Goal: Task Accomplishment & Management: Use online tool/utility

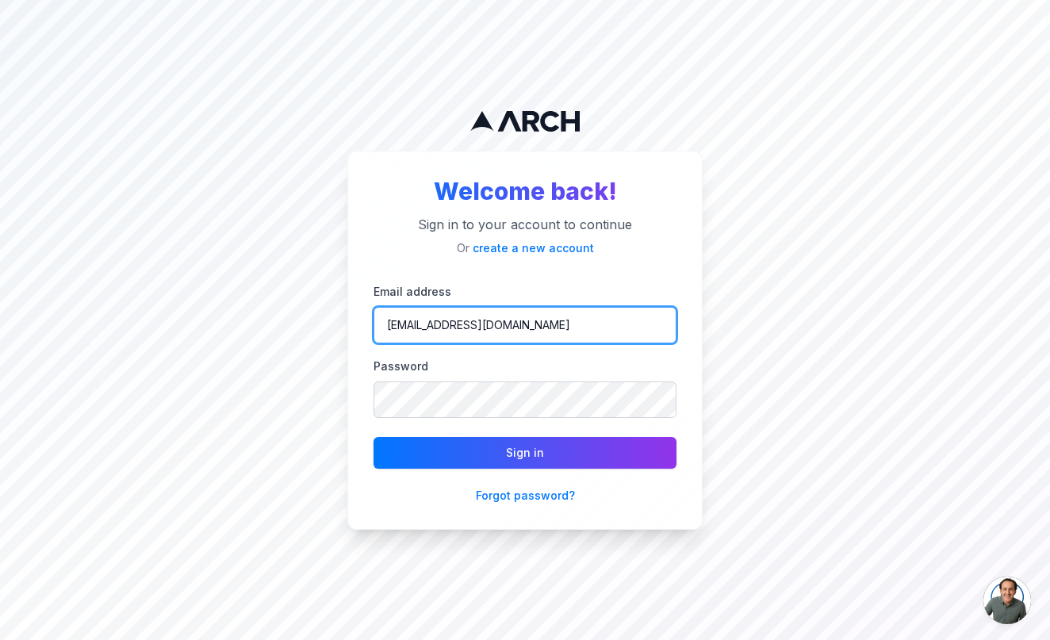
type input "madisonszumylo@gmail.com"
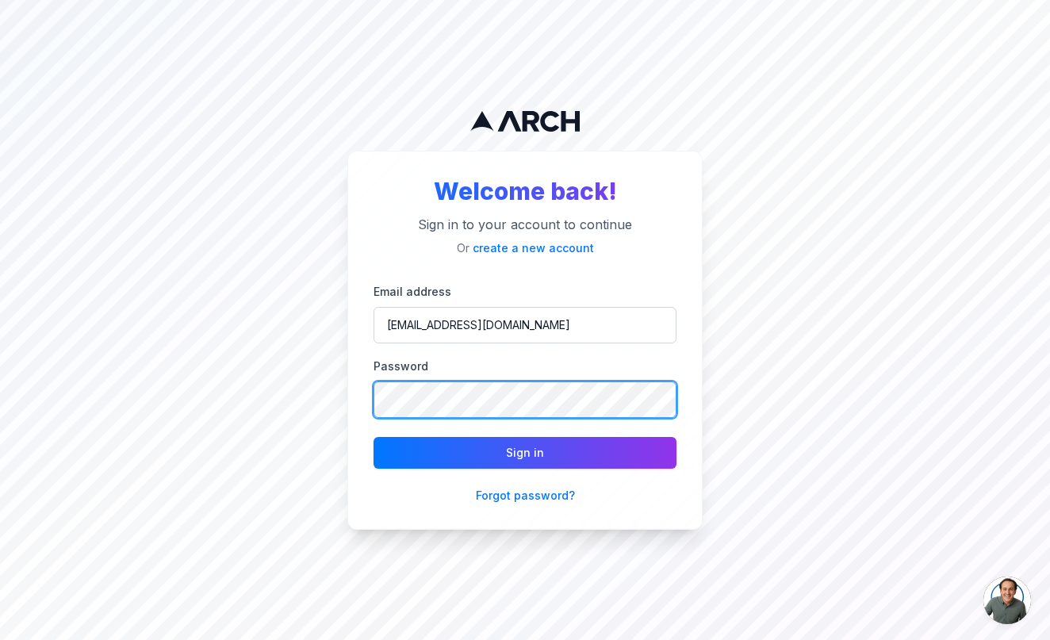
click at [525, 452] on button "Sign in" at bounding box center [525, 453] width 303 height 32
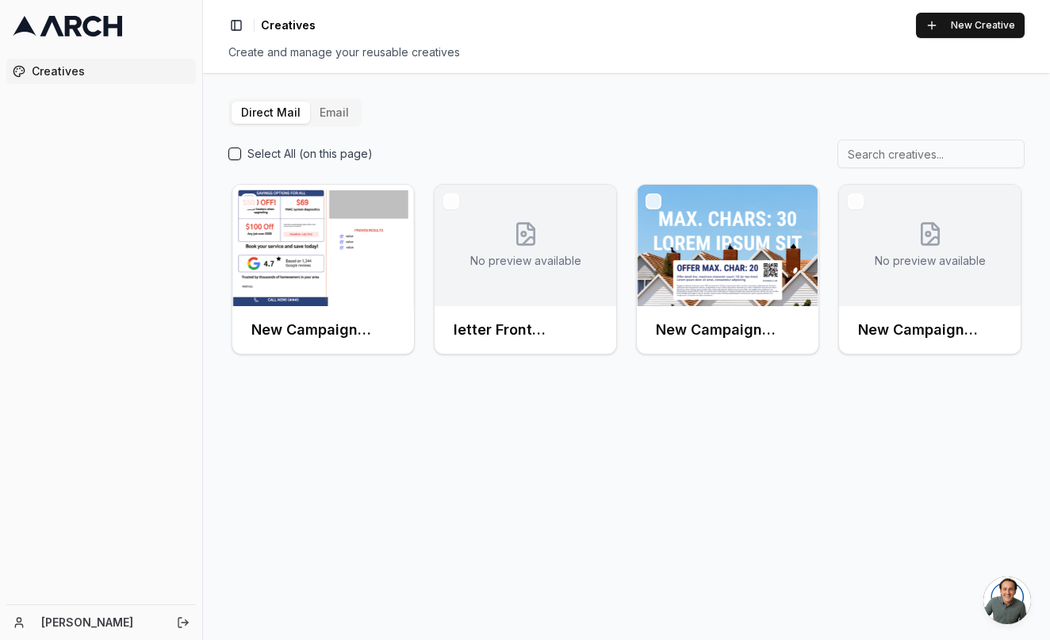
click at [116, 65] on span "Creatives" at bounding box center [111, 71] width 158 height 16
click at [233, 24] on button "Toggle Sidebar" at bounding box center [236, 25] width 22 height 22
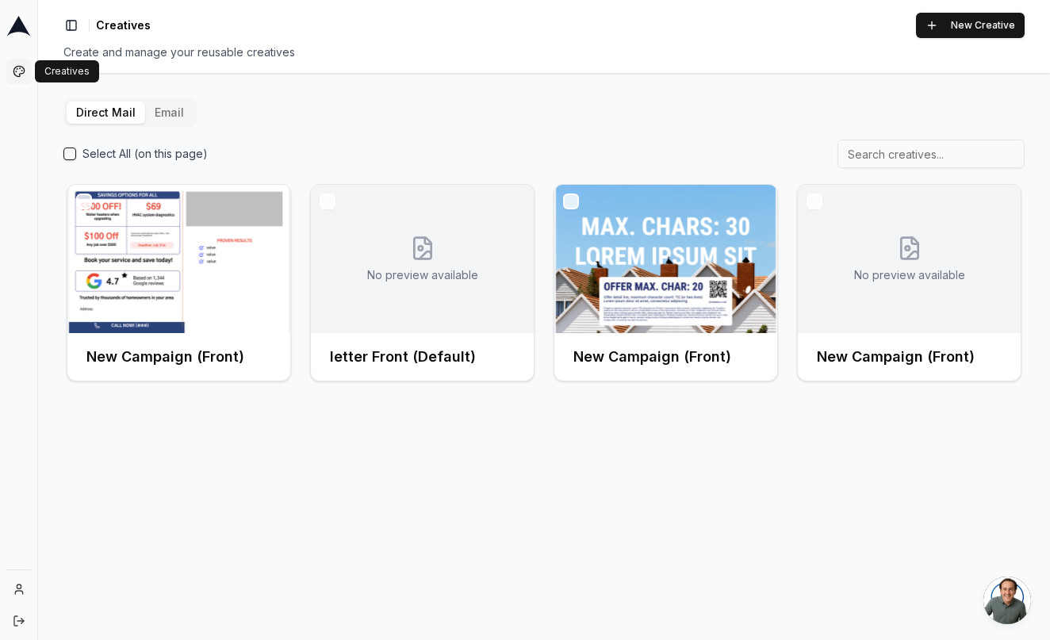
click at [17, 72] on icon at bounding box center [19, 71] width 13 height 13
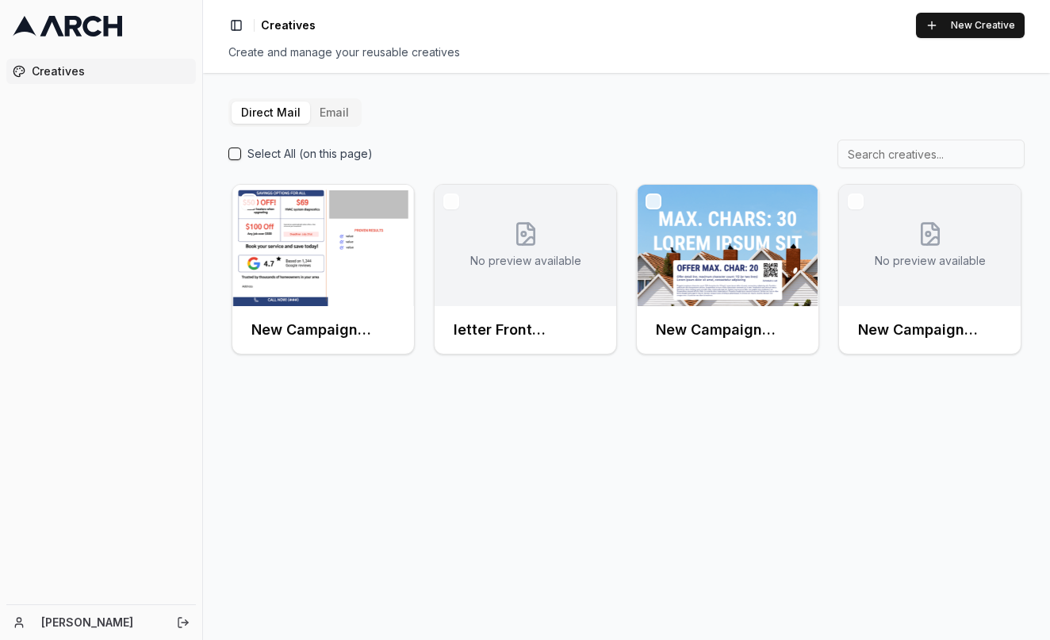
click at [44, 20] on icon at bounding box center [67, 26] width 109 height 21
click at [337, 287] on img at bounding box center [323, 245] width 182 height 121
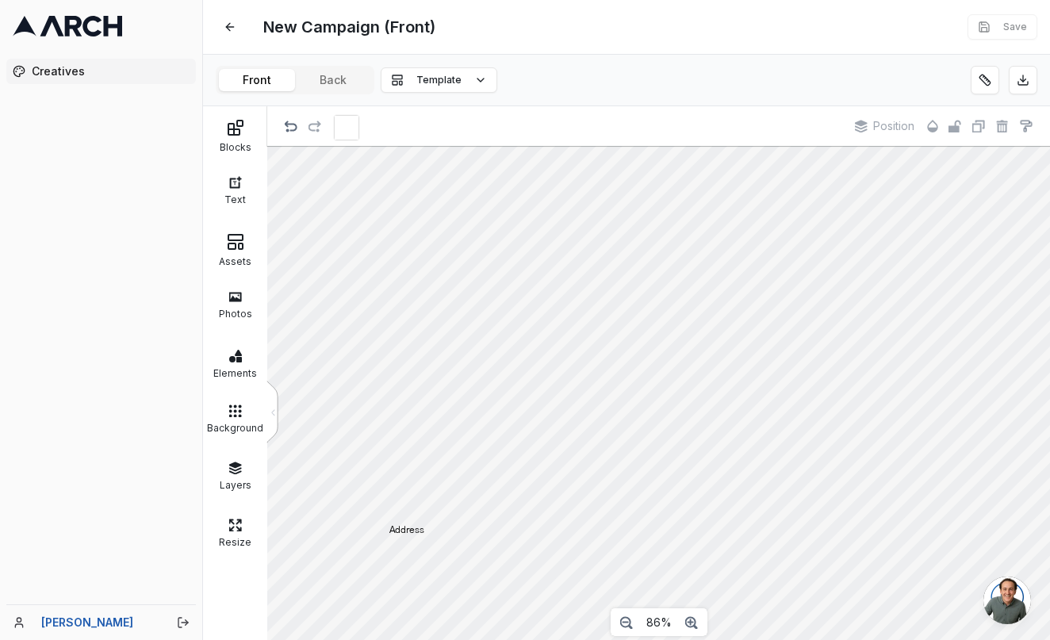
scroll to position [34, 0]
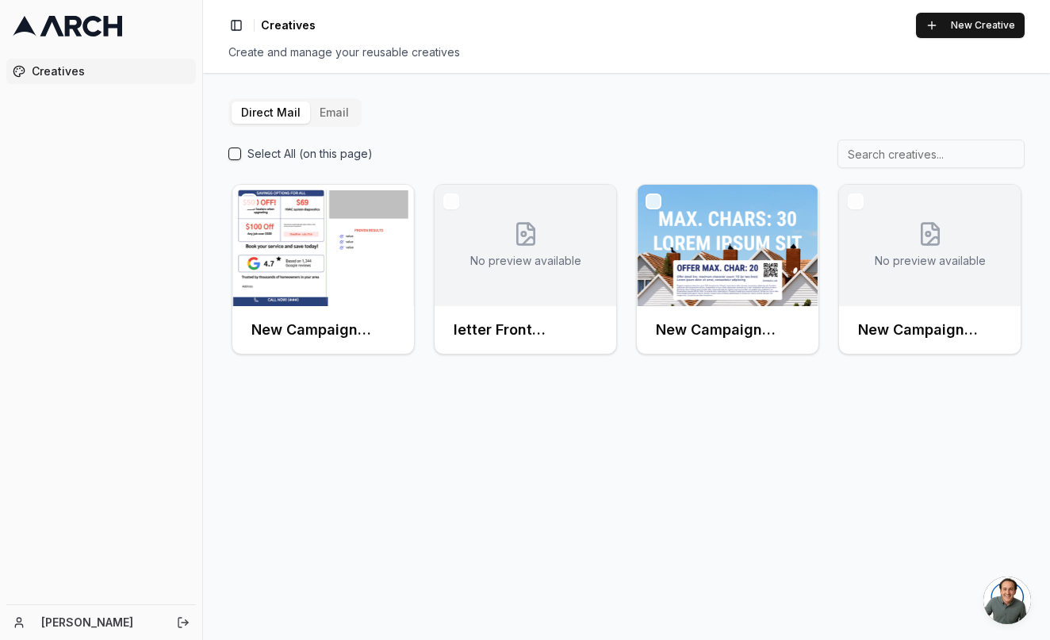
click at [330, 119] on button "Email" at bounding box center [334, 113] width 48 height 22
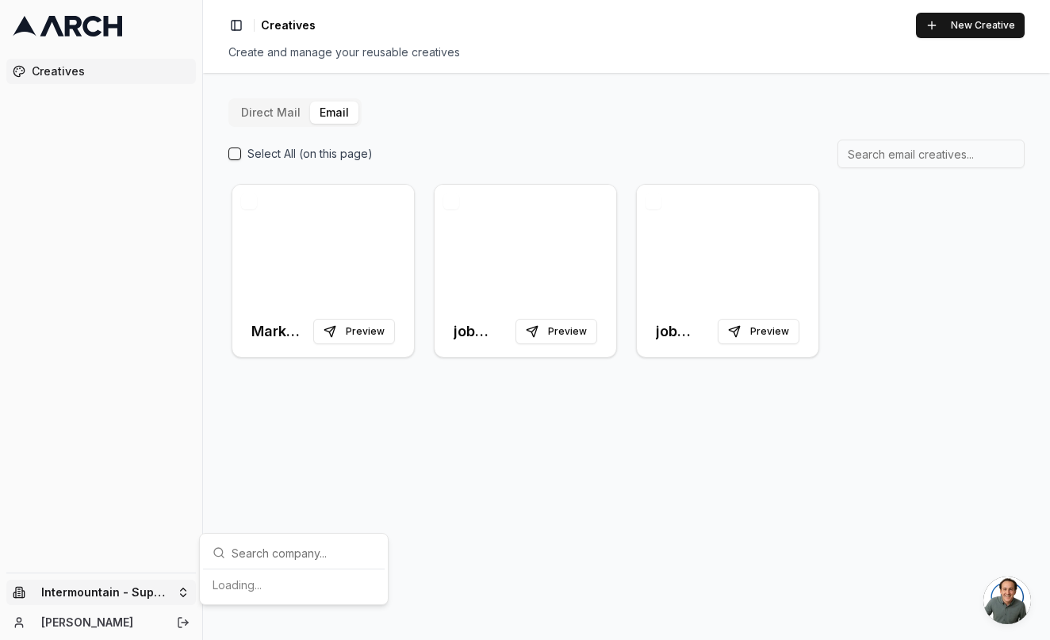
click at [159, 580] on html "Creatives Intermountain - Superior Water & Air Madison Szumylo Toggle Sidebar C…" at bounding box center [525, 320] width 1050 height 640
click at [291, 544] on div "Intermountain - Same Day" at bounding box center [293, 543] width 175 height 25
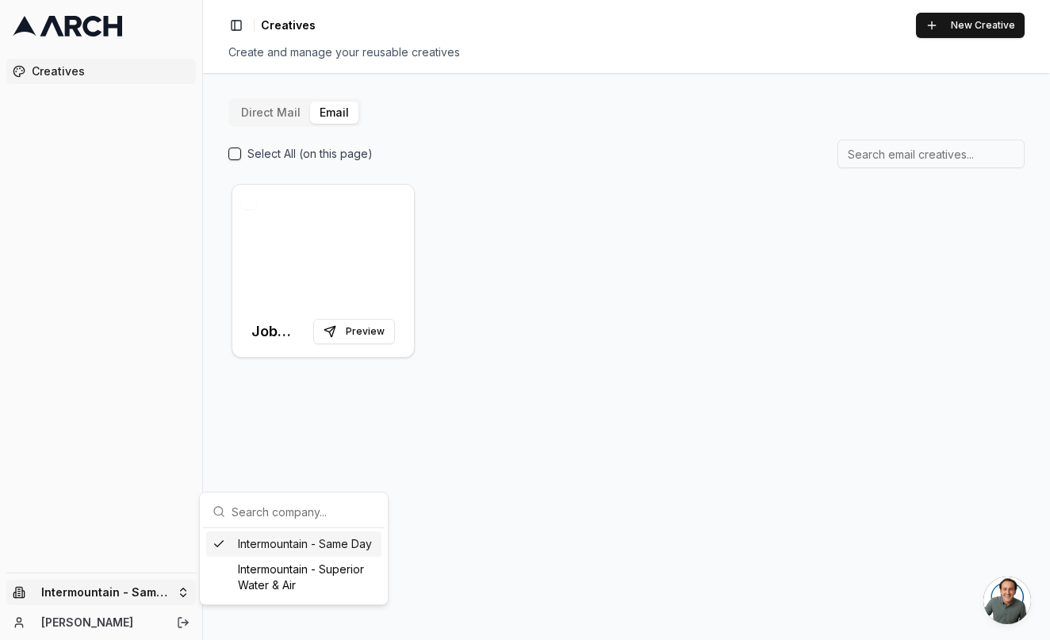
click at [178, 582] on html "Creatives Intermountain - Same Day [PERSON_NAME] Toggle Sidebar Creatives New C…" at bounding box center [525, 320] width 1050 height 640
click at [178, 583] on html "Creatives Intermountain - Same Day [PERSON_NAME] Toggle Sidebar Creatives New C…" at bounding box center [525, 320] width 1050 height 640
click at [173, 592] on html "Creatives Intermountain - Same Day [PERSON_NAME] Toggle Sidebar Creatives New C…" at bounding box center [525, 320] width 1050 height 640
click at [352, 289] on html "Creatives Intermountain - Same Day [PERSON_NAME] Toggle Sidebar Creatives New C…" at bounding box center [525, 320] width 1050 height 640
click at [352, 289] on div at bounding box center [323, 245] width 182 height 121
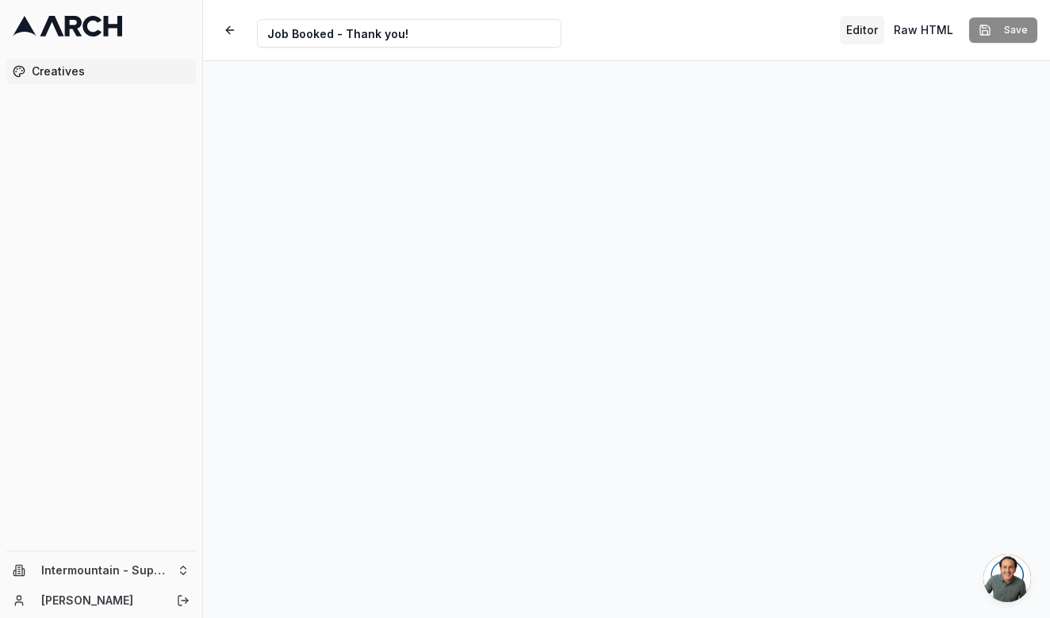
click at [644, 1] on div "Creative Name Job Booked - Thank you! Editor Raw HTML Save" at bounding box center [626, 30] width 847 height 60
click at [142, 563] on html "Creatives Intermountain - Superior Water & Air [PERSON_NAME] Creative Name Job …" at bounding box center [525, 309] width 1050 height 618
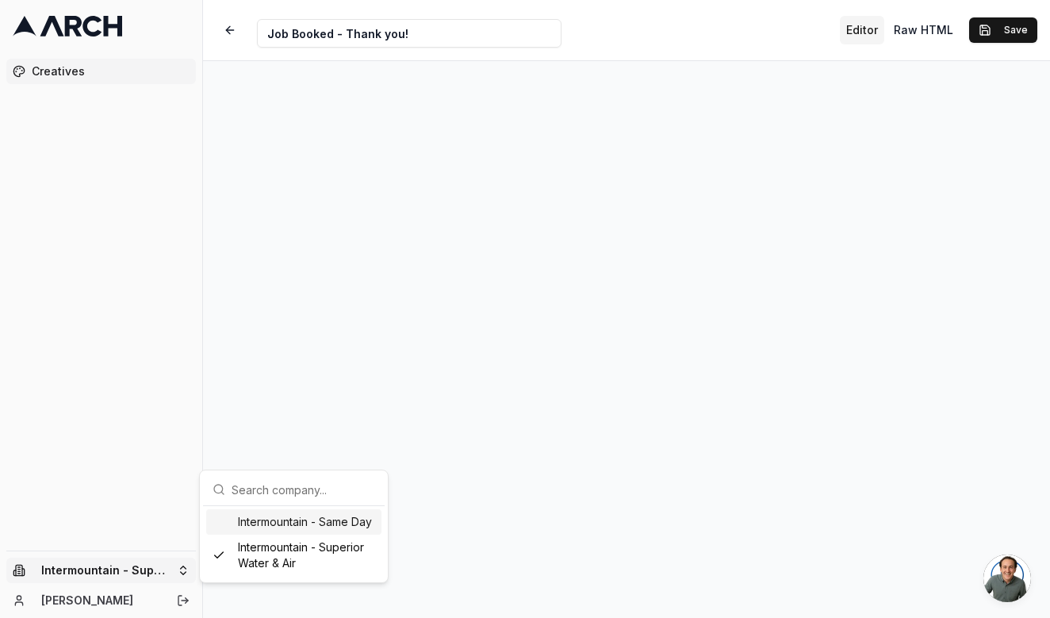
click at [243, 525] on div "Intermountain - Same Day" at bounding box center [293, 521] width 175 height 25
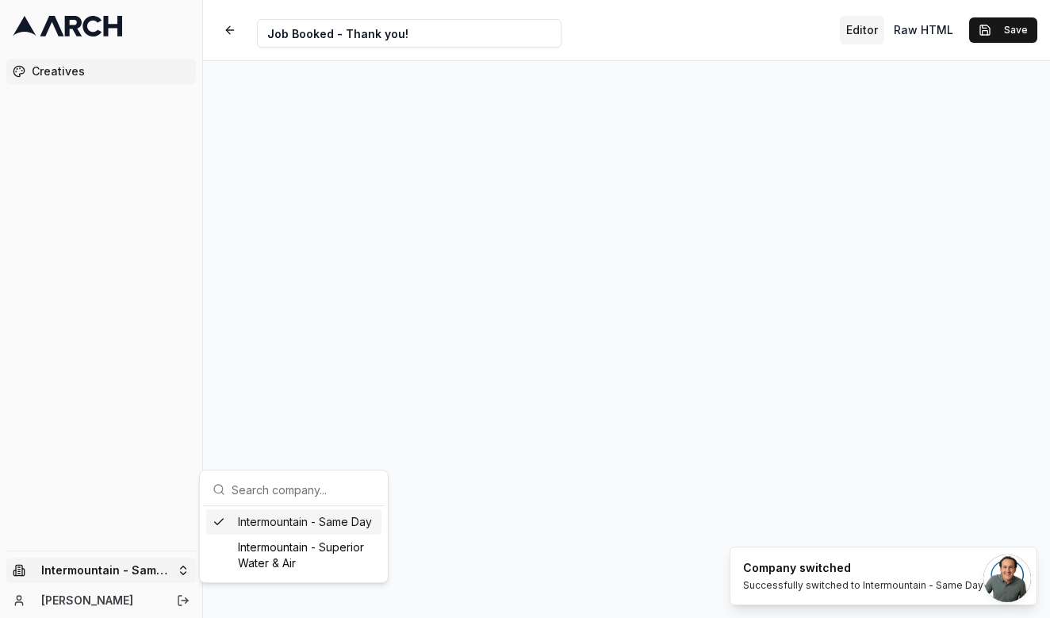
click at [154, 569] on html "Creatives Intermountain - Same Day Madison Szumylo Creative Name Job Booked - T…" at bounding box center [525, 309] width 1050 height 618
click at [220, 546] on div "Intermountain - Superior Water & Air" at bounding box center [293, 555] width 175 height 41
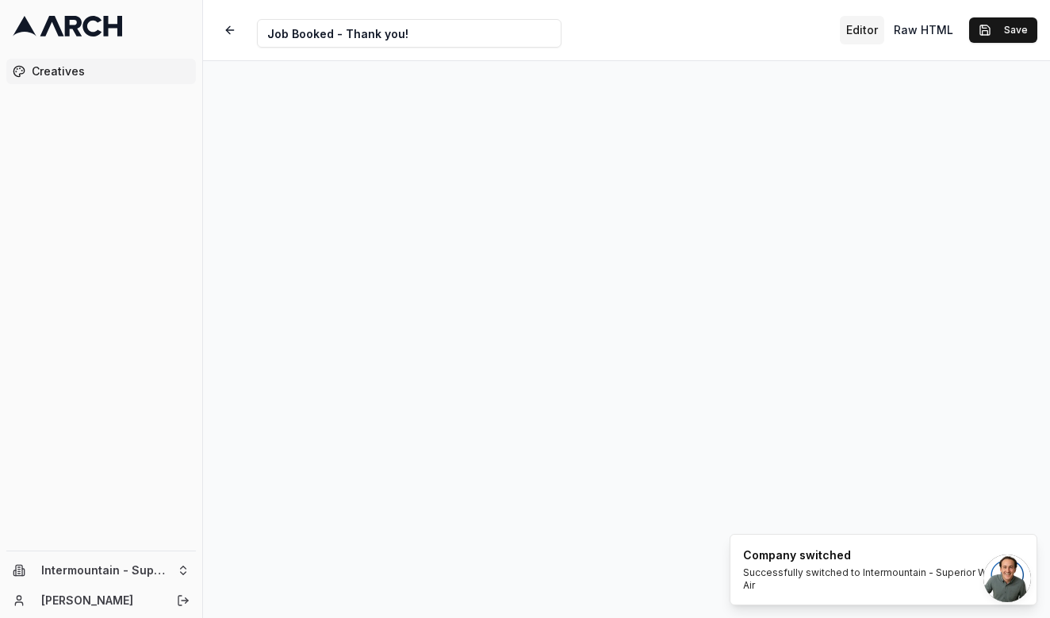
click at [142, 75] on span "Creatives" at bounding box center [111, 71] width 158 height 16
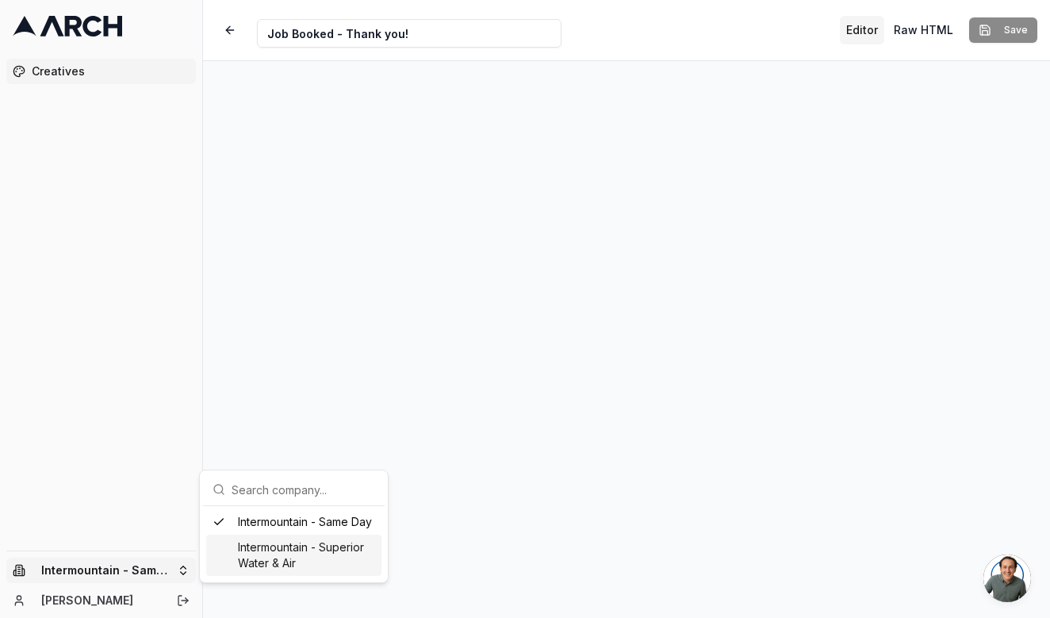
click at [289, 539] on div "Intermountain - Superior Water & Air" at bounding box center [293, 555] width 175 height 41
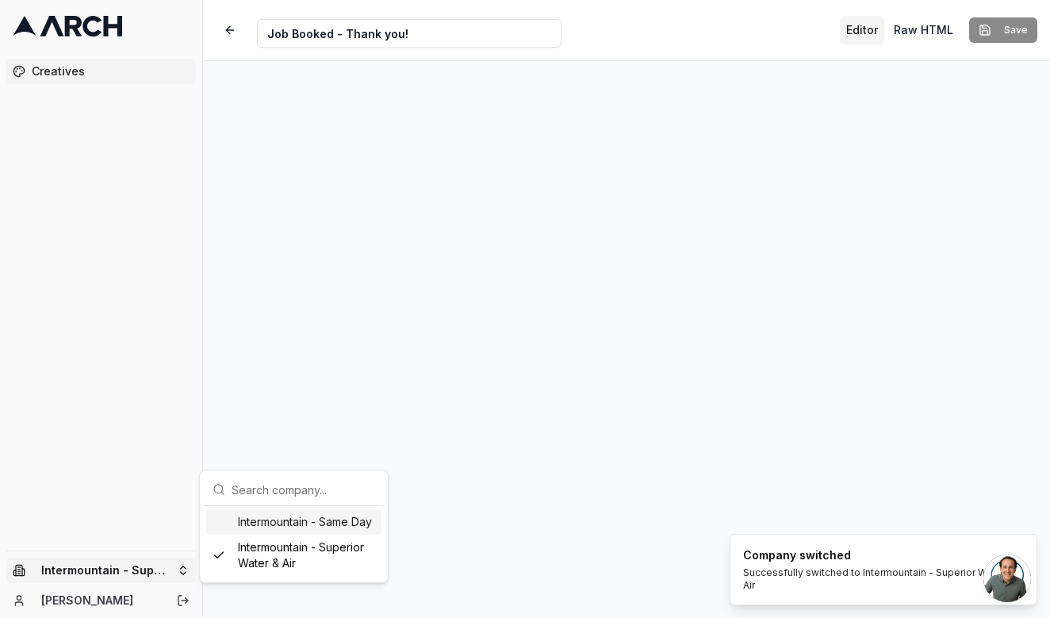
click at [79, 566] on html "Creatives Intermountain - Superior Water & Air [PERSON_NAME] Creative Name Job …" at bounding box center [525, 309] width 1050 height 618
click at [287, 558] on div "Intermountain - Superior Water & Air" at bounding box center [293, 555] width 175 height 41
click at [225, 23] on button "button" at bounding box center [230, 30] width 29 height 29
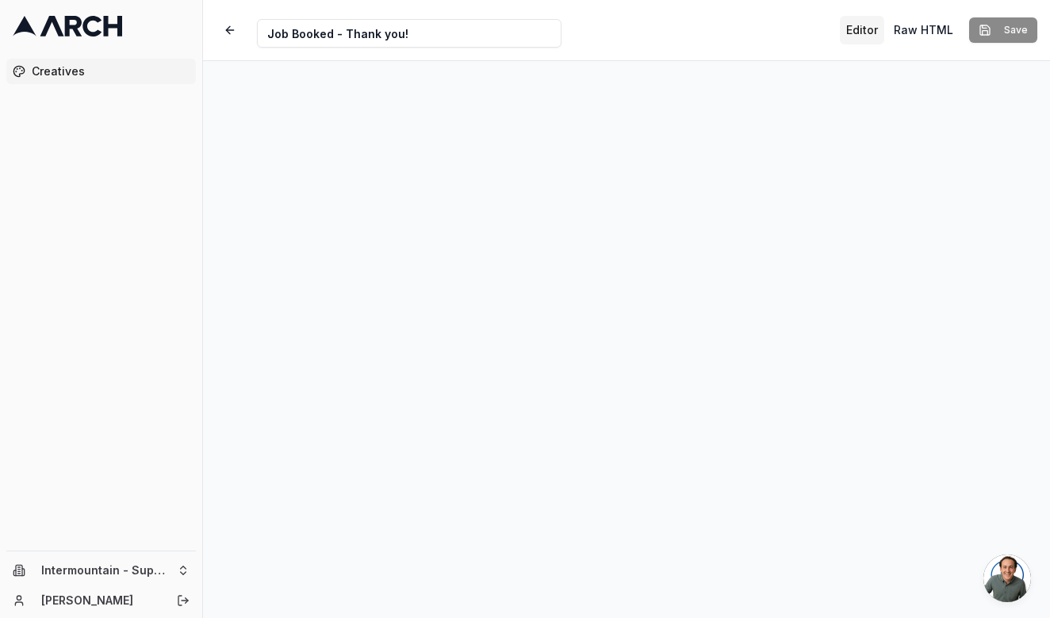
click at [109, 73] on span "Creatives" at bounding box center [111, 71] width 158 height 16
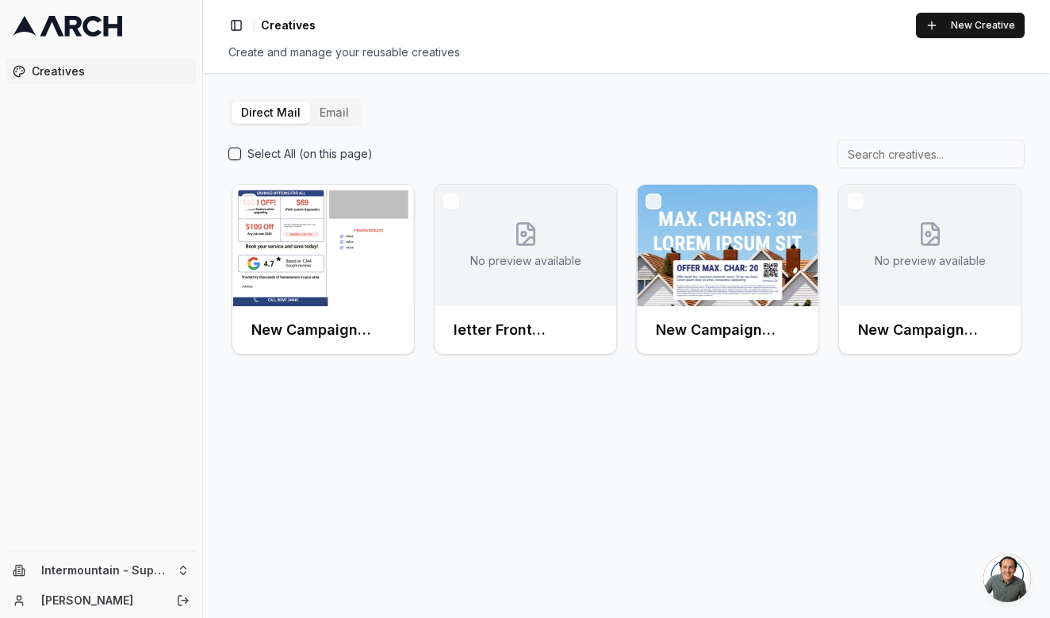
click at [326, 108] on button "Email" at bounding box center [334, 113] width 48 height 22
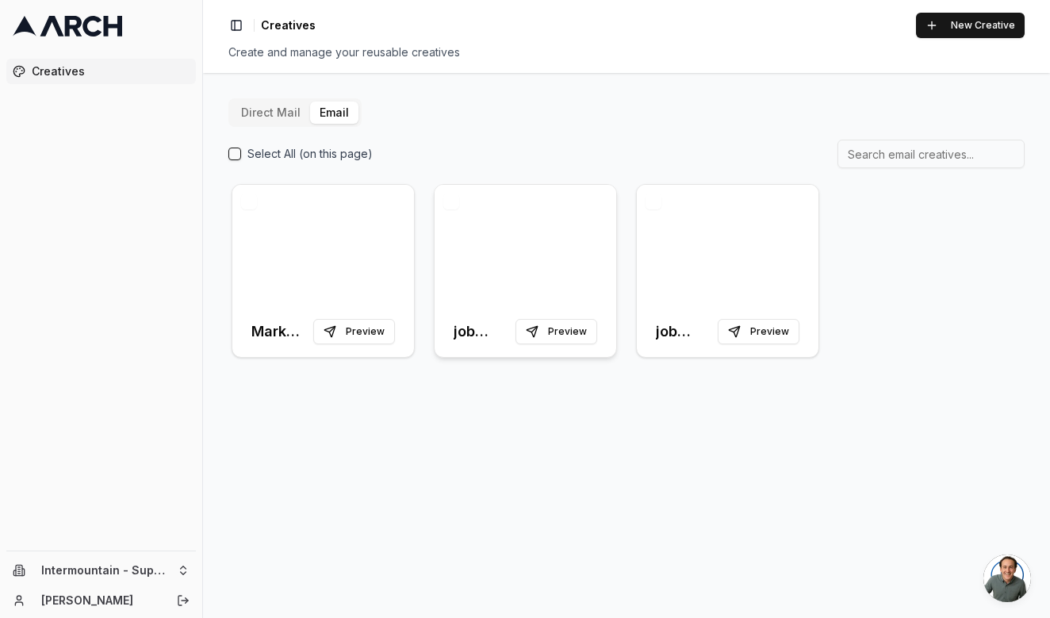
click at [514, 242] on div at bounding box center [526, 245] width 182 height 121
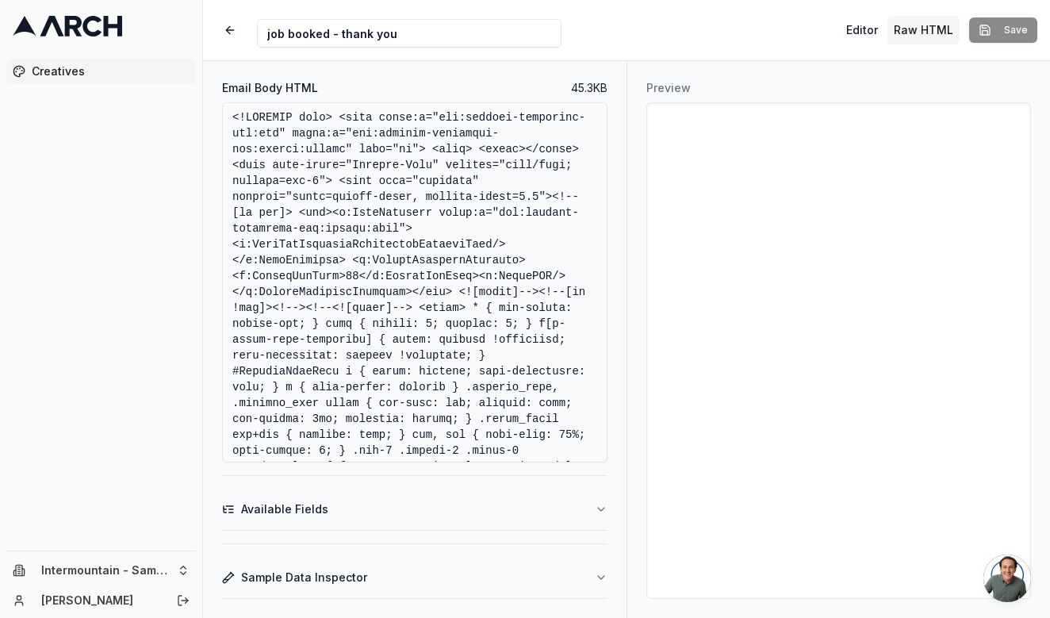
click at [827, 2] on div "Creative Name job booked - thank you Editor Raw HTML Save" at bounding box center [626, 30] width 847 height 60
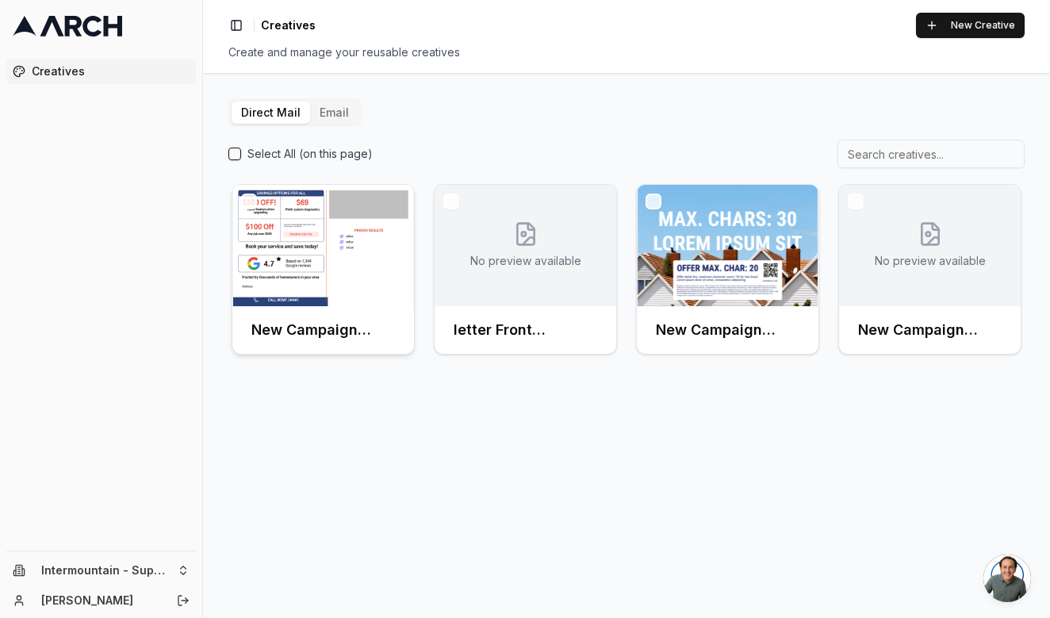
click at [342, 266] on img at bounding box center [323, 245] width 182 height 121
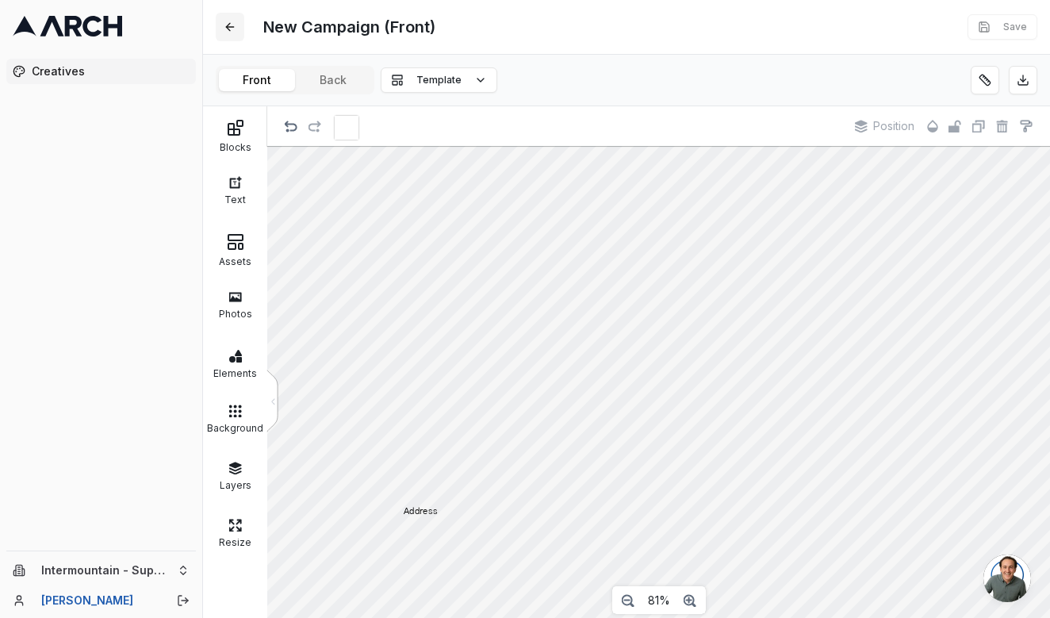
scroll to position [37, 0]
click at [238, 22] on button at bounding box center [230, 27] width 29 height 29
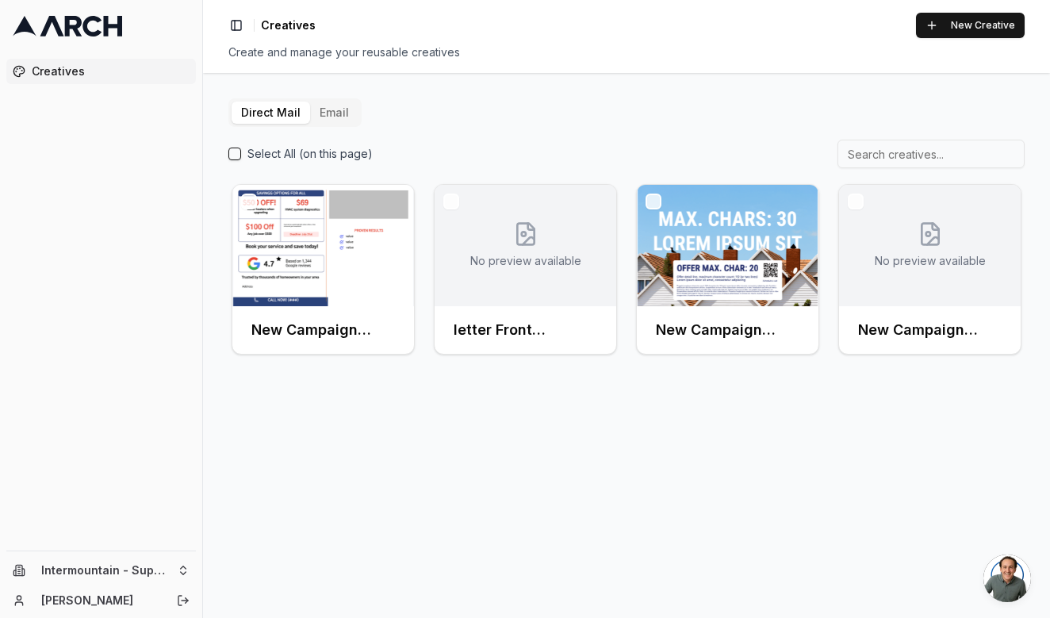
click at [320, 111] on button "Email" at bounding box center [334, 113] width 48 height 22
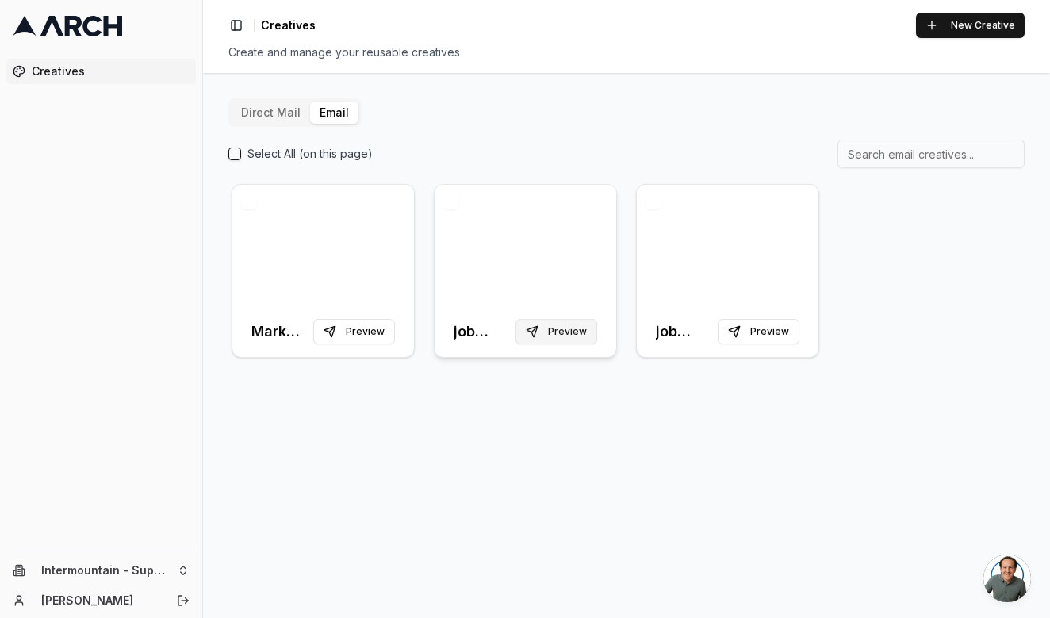
click at [558, 332] on button "Preview" at bounding box center [557, 331] width 82 height 25
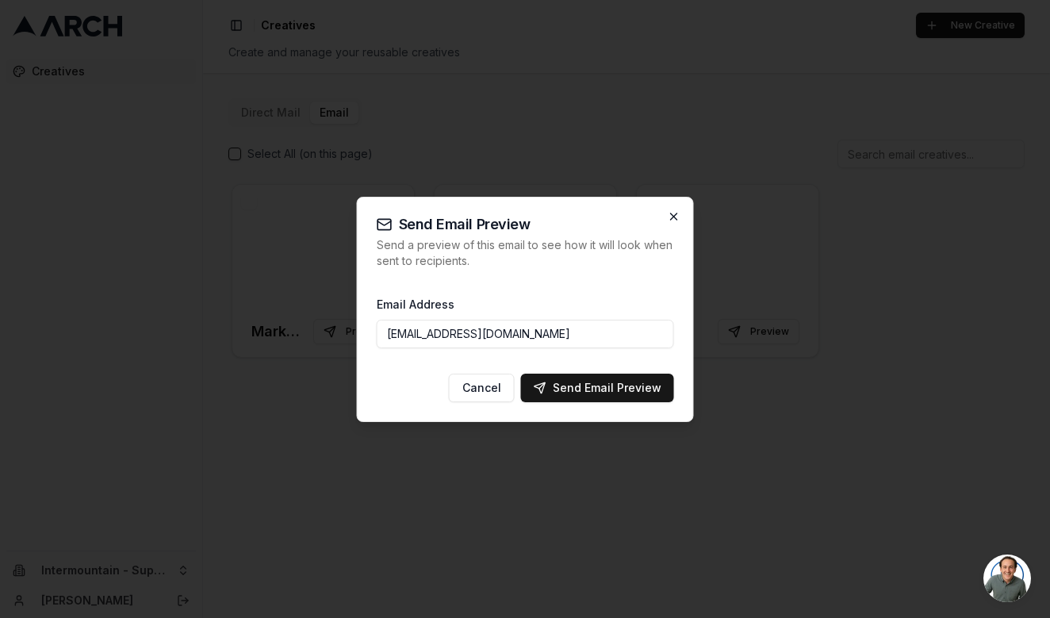
click at [678, 210] on icon "button" at bounding box center [674, 216] width 13 height 13
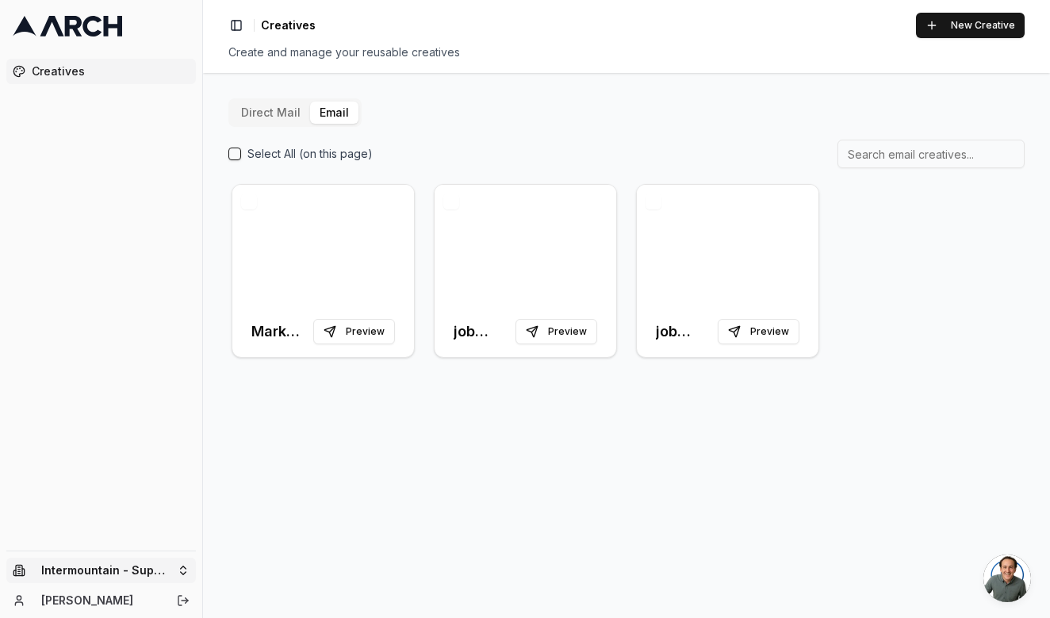
click at [121, 562] on html "Creatives Intermountain - Superior Water & Air Madison Szumylo Toggle Sidebar C…" at bounding box center [525, 309] width 1050 height 618
click at [276, 509] on div "Intermountain - Same Day" at bounding box center [293, 521] width 175 height 25
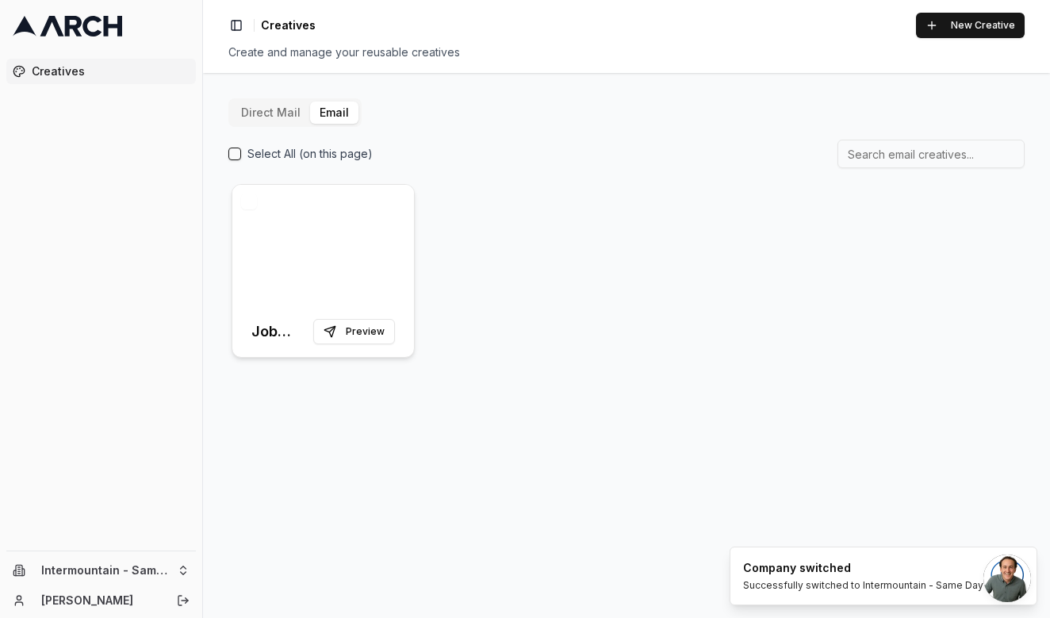
click at [292, 245] on div at bounding box center [323, 245] width 182 height 121
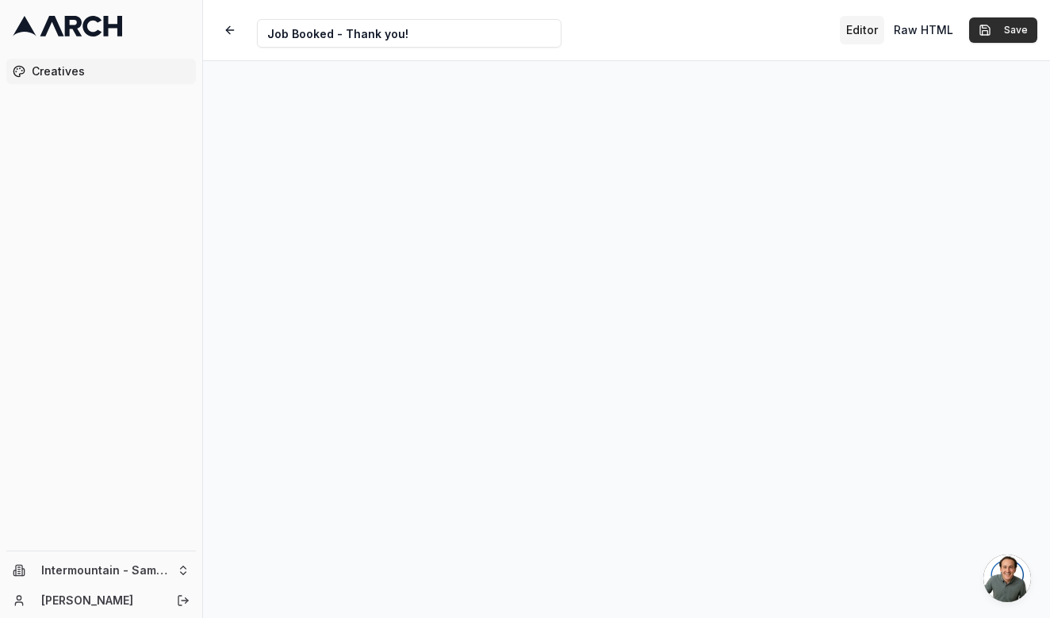
click at [1009, 36] on button "Save" at bounding box center [1003, 29] width 68 height 25
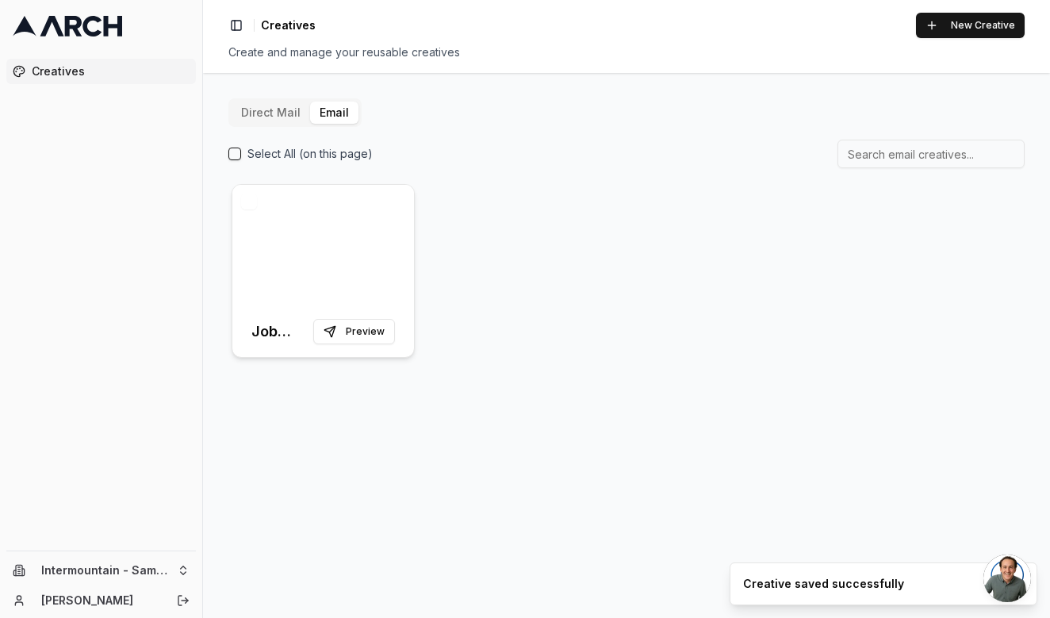
click at [337, 265] on div at bounding box center [323, 245] width 182 height 121
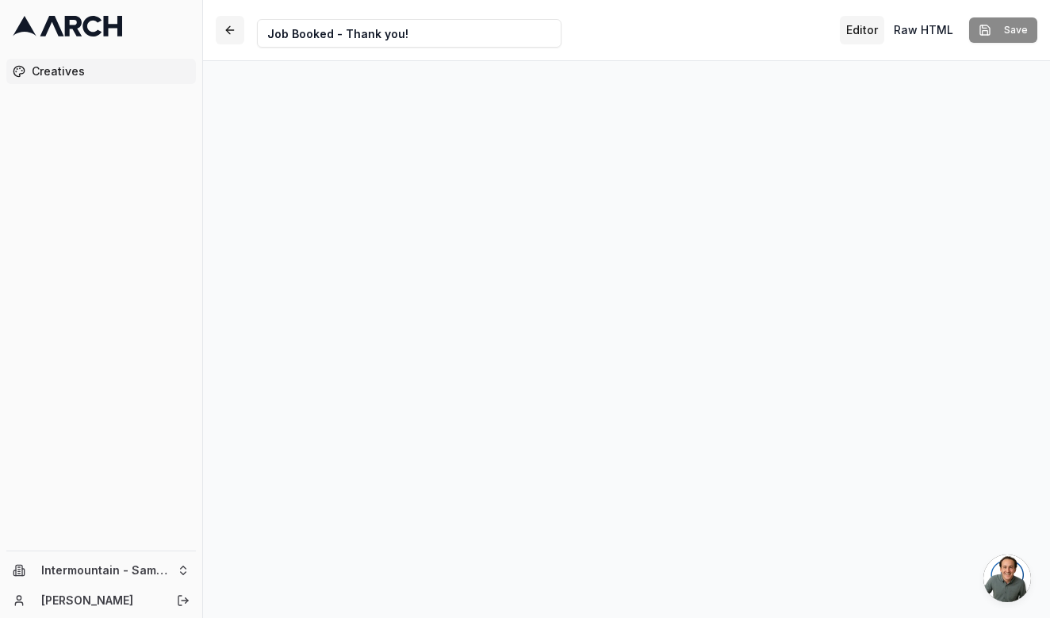
click at [226, 33] on button "button" at bounding box center [230, 30] width 29 height 29
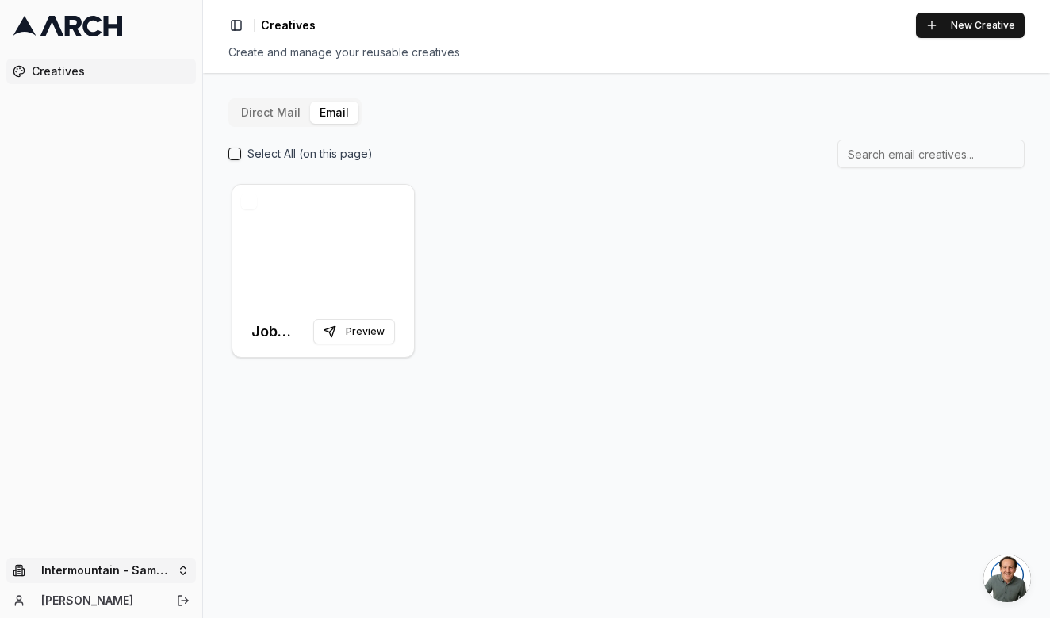
click at [187, 563] on html "Creatives Intermountain - Same Day [PERSON_NAME] Toggle Sidebar Creatives New C…" at bounding box center [525, 309] width 1050 height 618
click at [427, 460] on html "Creatives Intermountain - Same Day [PERSON_NAME] Toggle Sidebar Creatives New C…" at bounding box center [525, 309] width 1050 height 618
click at [171, 555] on div "Intermountain - Same Day [PERSON_NAME]" at bounding box center [101, 584] width 202 height 67
click at [160, 565] on html "Creatives Intermountain - Same Day [PERSON_NAME] Toggle Sidebar Creatives New C…" at bounding box center [525, 309] width 1050 height 618
click at [275, 555] on div "Intermountain - Superior Water & Air" at bounding box center [293, 555] width 175 height 41
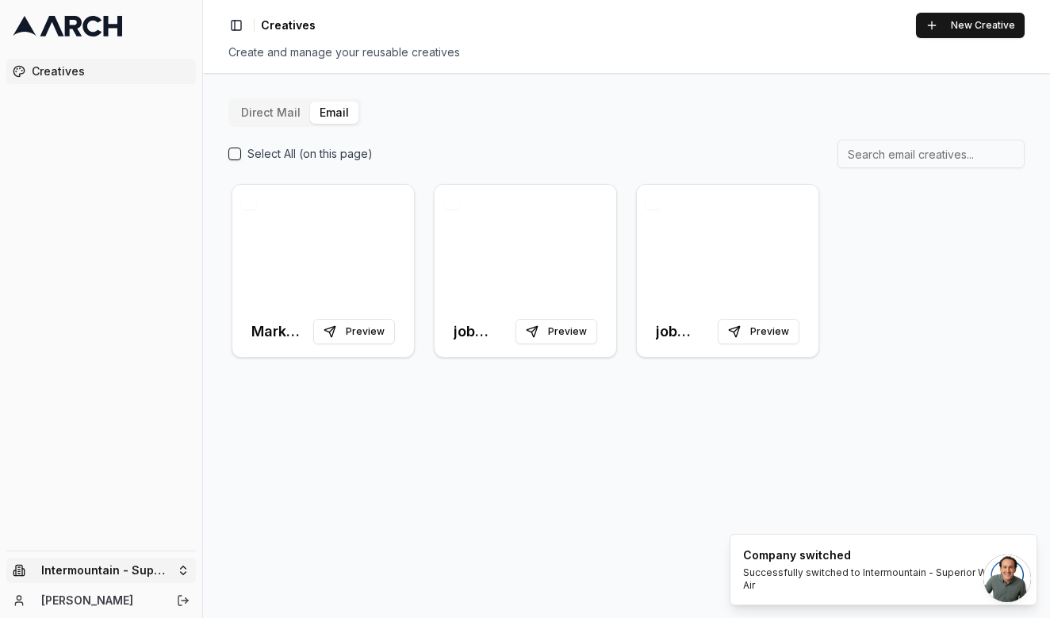
click at [171, 568] on html "Creatives Intermountain - Superior Water & Air Madison Szumylo Toggle Sidebar C…" at bounding box center [525, 309] width 1050 height 618
click at [256, 516] on div "Intermountain - Same Day" at bounding box center [293, 521] width 175 height 25
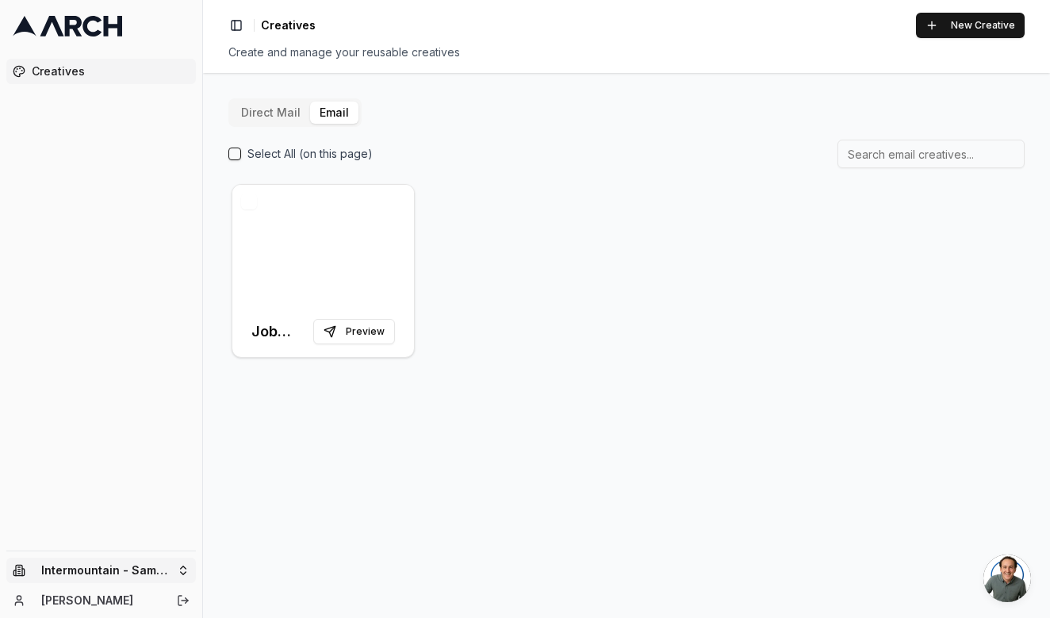
click at [147, 574] on html "Creatives Intermountain - Same Day [PERSON_NAME] Toggle Sidebar Creatives New C…" at bounding box center [525, 309] width 1050 height 618
click at [266, 496] on input "text" at bounding box center [304, 489] width 144 height 32
type input "comfort"
click at [489, 431] on html "Creatives Intermountain - Same Day Madison Szumylo Toggle Sidebar Creatives New…" at bounding box center [525, 309] width 1050 height 618
click at [155, 564] on html "Creatives Intermountain - Same Day [PERSON_NAME] Toggle Sidebar Creatives New C…" at bounding box center [525, 309] width 1050 height 618
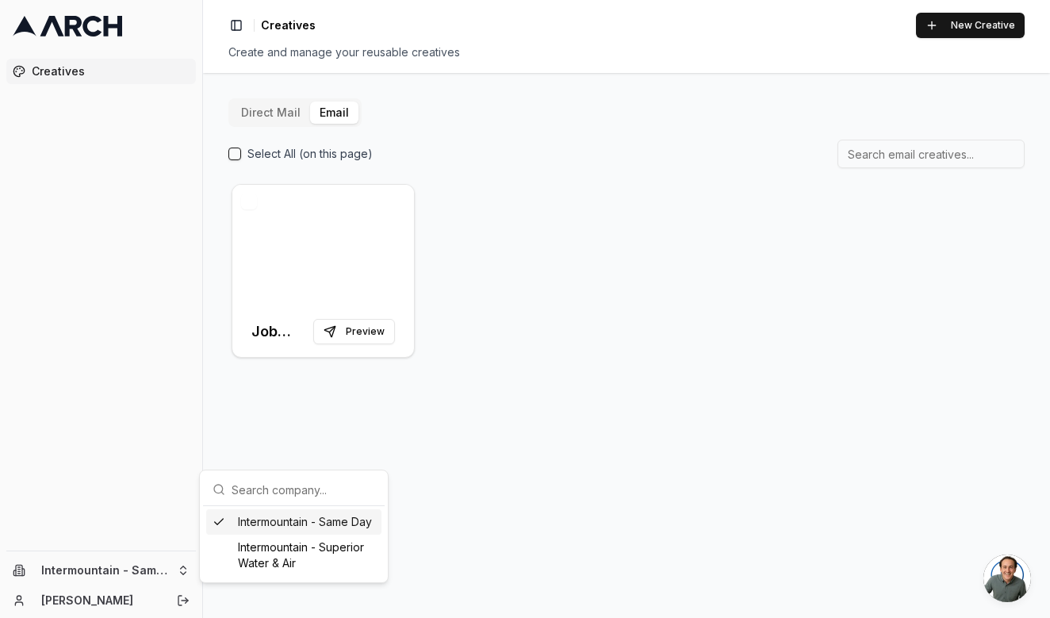
click at [154, 563] on html "Creatives Intermountain - Same Day [PERSON_NAME] Toggle Sidebar Creatives New C…" at bounding box center [525, 309] width 1050 height 618
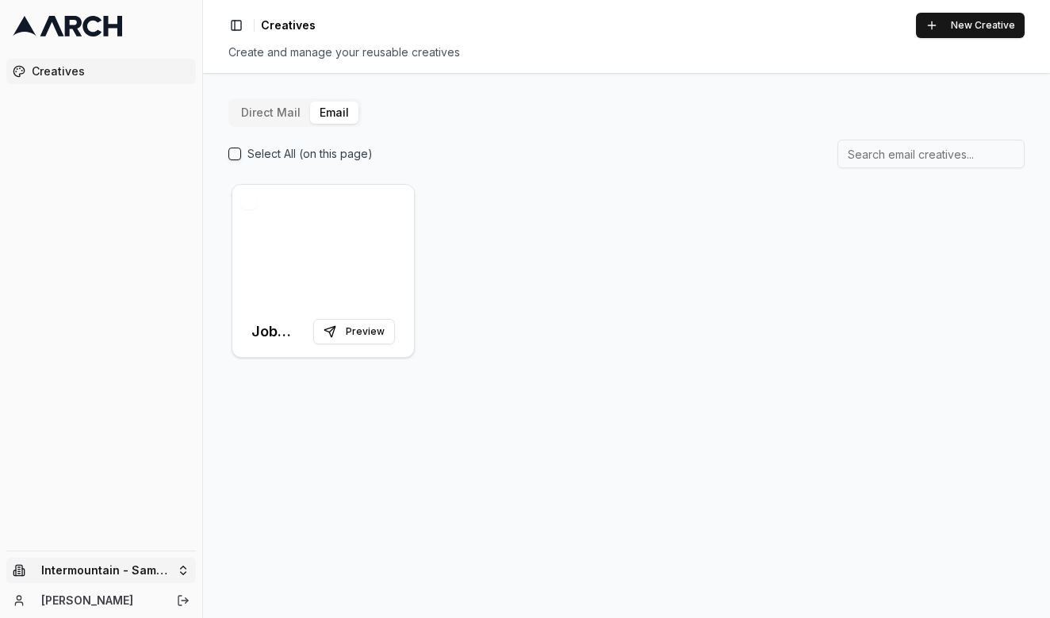
click at [148, 577] on html "Creatives Intermountain - Same Day [PERSON_NAME] Toggle Sidebar Creatives New C…" at bounding box center [525, 309] width 1050 height 618
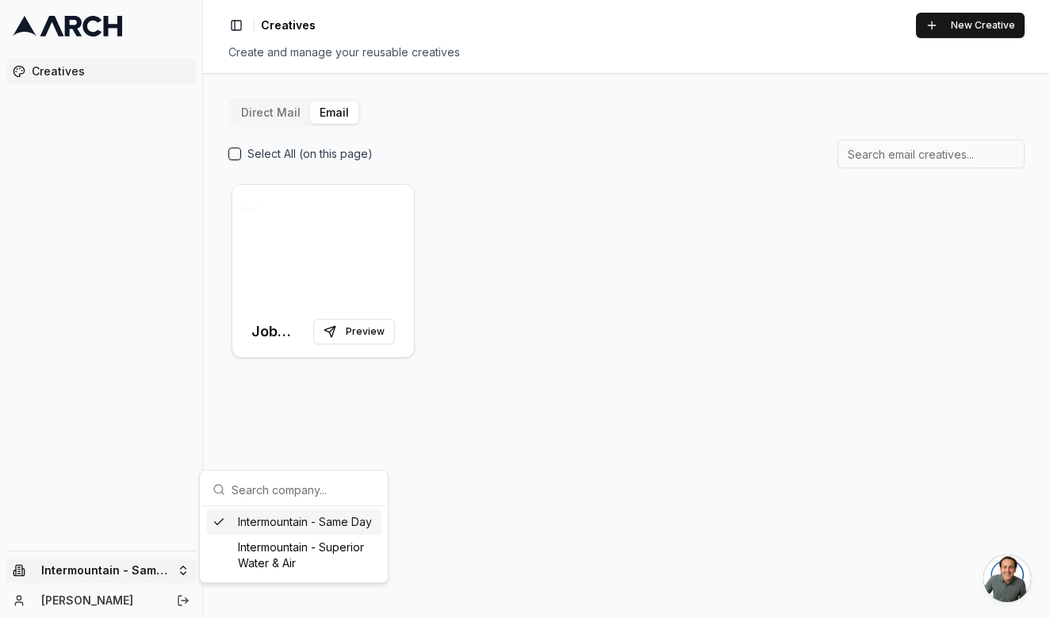
click at [326, 524] on div "Intermountain - Same Day" at bounding box center [293, 521] width 175 height 25
click at [160, 569] on html "Creatives Intermountain - Same Day Madison Szumylo Toggle Sidebar Creatives New…" at bounding box center [525, 309] width 1050 height 618
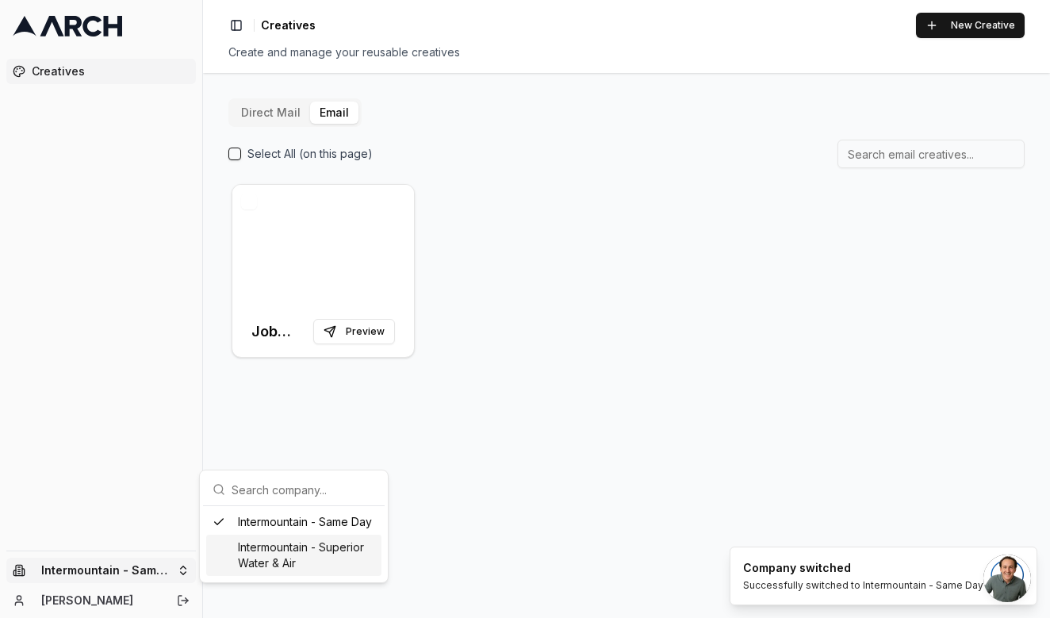
click at [297, 557] on div "Intermountain - Superior Water & Air" at bounding box center [293, 555] width 175 height 41
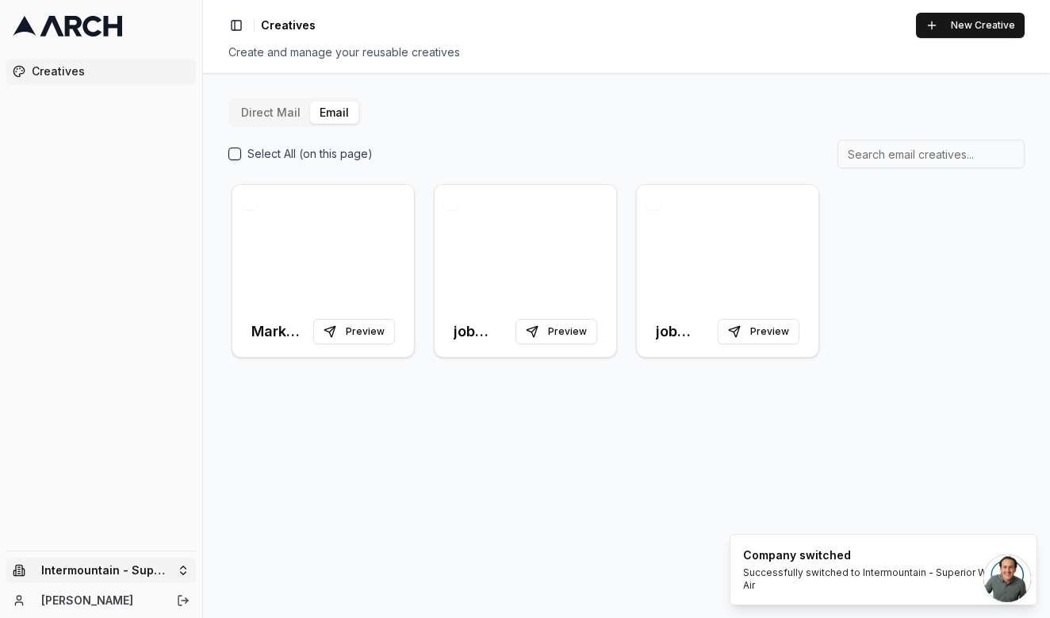
click at [155, 566] on html "Creatives Intermountain - Superior Water & Air Madison Szumylo Toggle Sidebar C…" at bounding box center [525, 309] width 1050 height 618
click at [268, 110] on html "Creatives Intermountain - Superior Water & Air Madison Szumylo Toggle Sidebar C…" at bounding box center [525, 309] width 1050 height 618
click at [268, 110] on button "Direct Mail" at bounding box center [271, 113] width 79 height 22
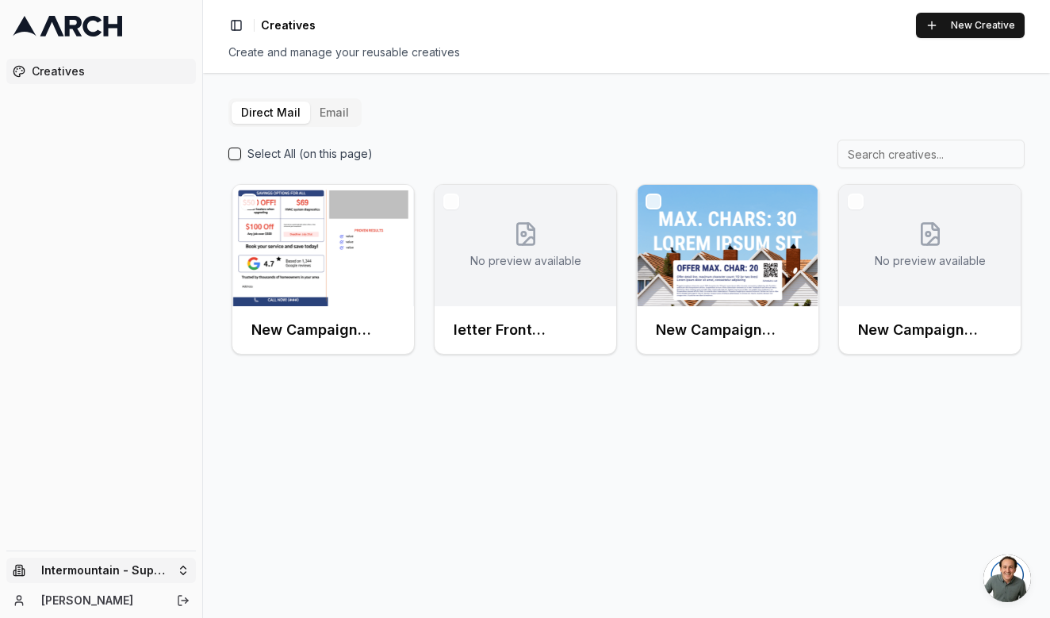
click at [155, 568] on html "Creatives Intermountain - Superior Water & Air Madison Szumylo Toggle Sidebar C…" at bounding box center [525, 309] width 1050 height 618
click at [243, 558] on div "Intermountain - Superior Water & Air" at bounding box center [293, 555] width 175 height 41
click at [174, 569] on html "Creatives Intermountain - Superior Water & Air Madison Szumylo Toggle Sidebar C…" at bounding box center [525, 309] width 1050 height 618
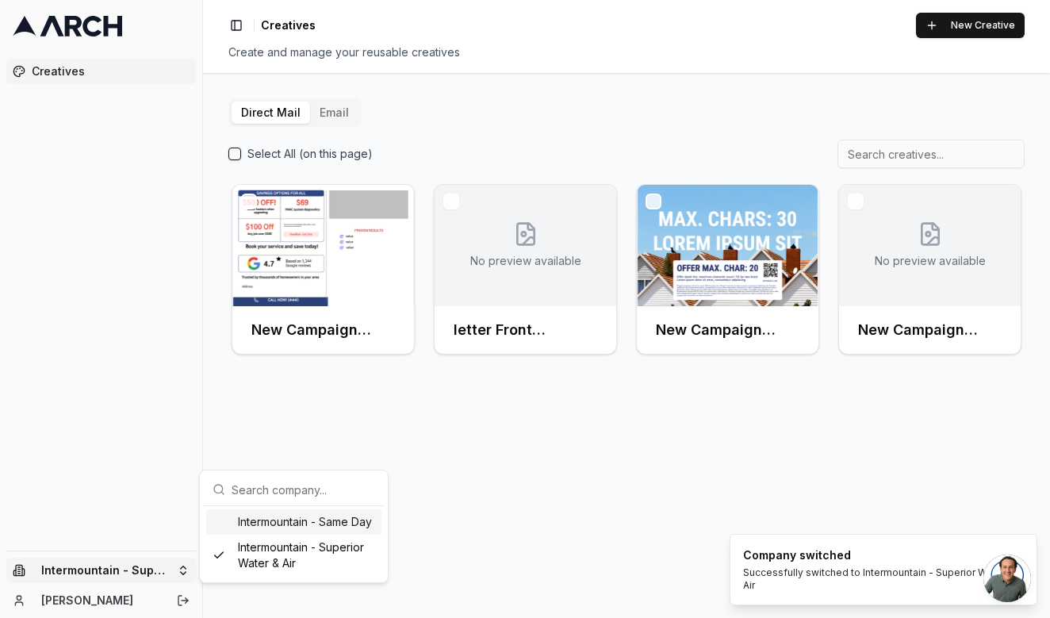
click at [247, 516] on div "Intermountain - Same Day" at bounding box center [293, 521] width 175 height 25
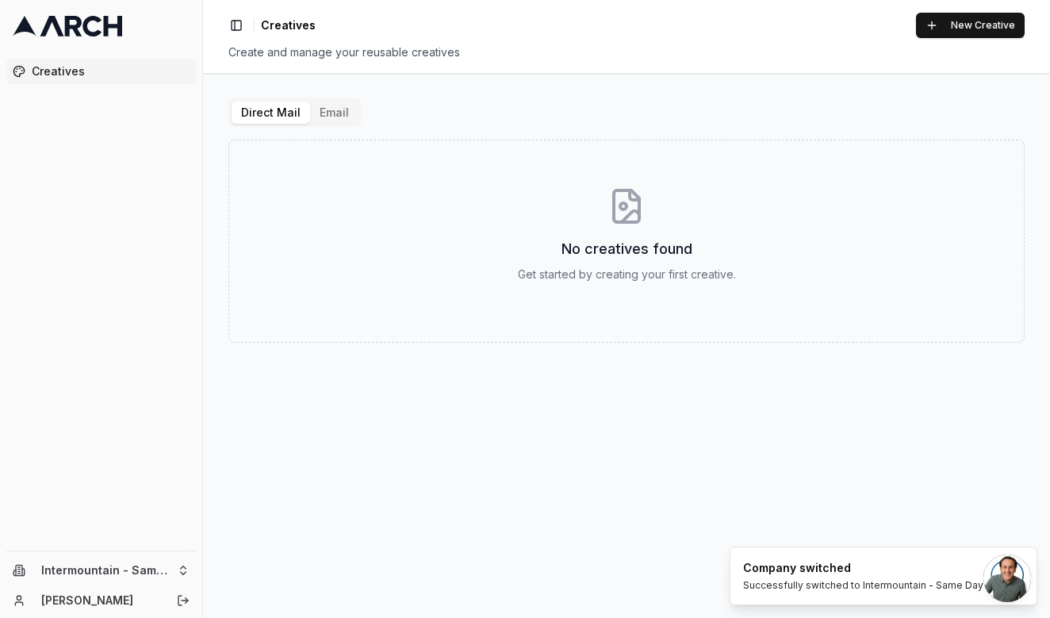
click at [328, 108] on button "Email" at bounding box center [334, 113] width 48 height 22
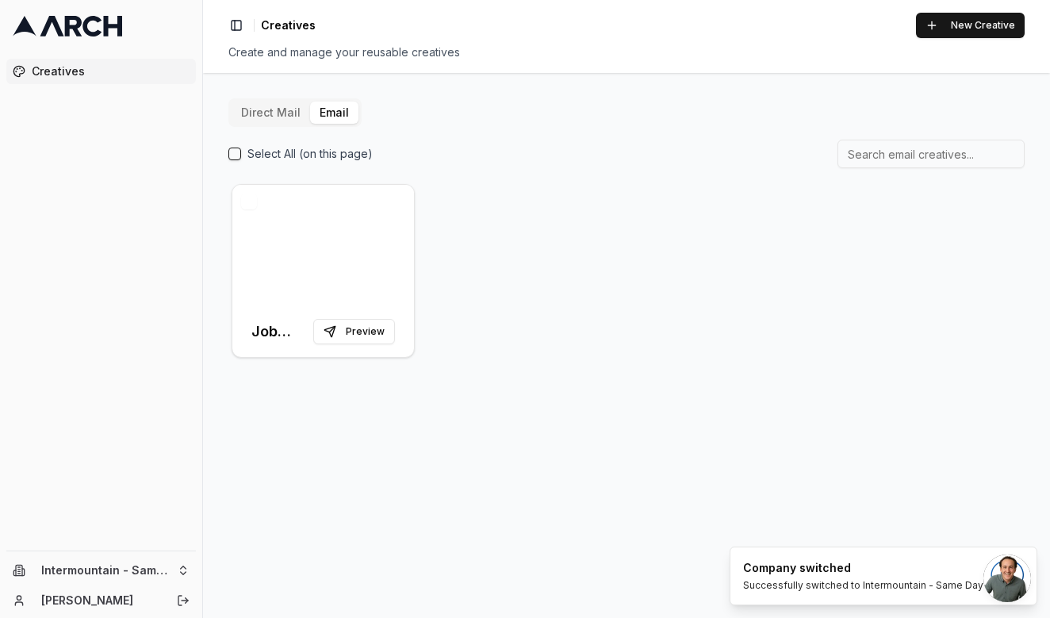
click at [278, 113] on button "Direct Mail" at bounding box center [271, 113] width 79 height 22
click at [317, 113] on button "Email" at bounding box center [334, 113] width 48 height 22
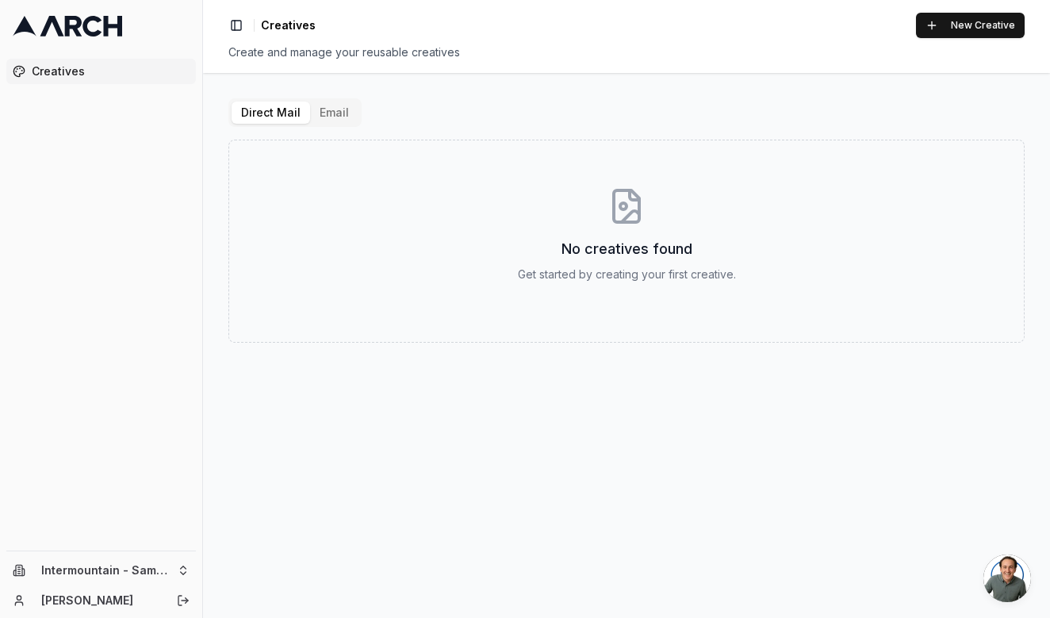
click at [260, 109] on button "Direct Mail" at bounding box center [271, 113] width 79 height 22
click at [335, 118] on button "Email" at bounding box center [334, 113] width 48 height 22
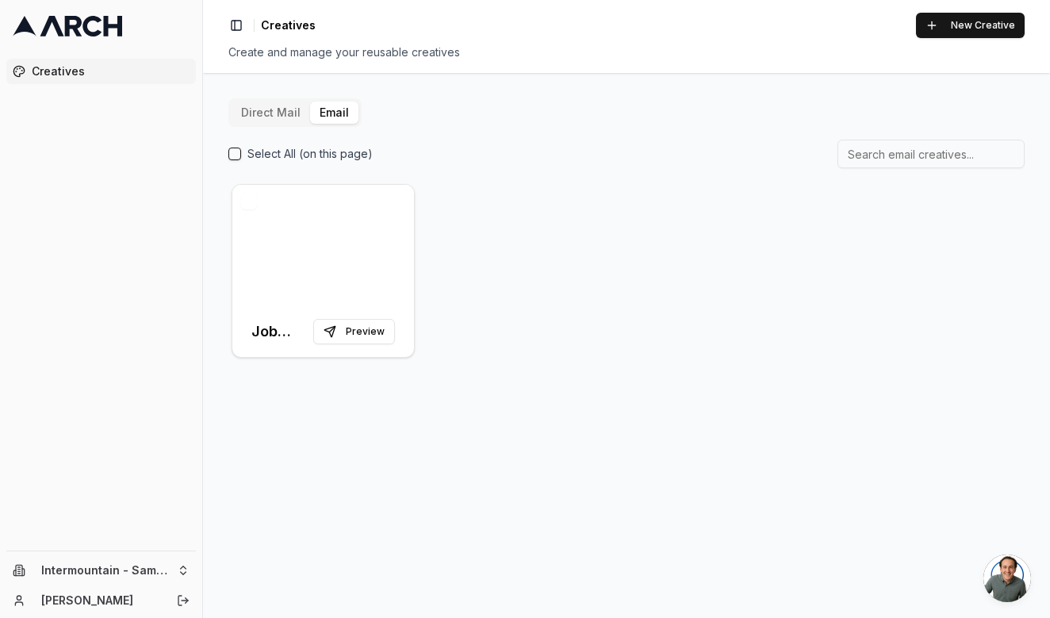
click at [753, 2] on div "Toggle Sidebar Creatives New Creative Create and manage your reusable creatives" at bounding box center [626, 36] width 847 height 73
click at [151, 562] on html "Creatives Intermountain - Same Day Madison Szumylo Toggle Sidebar Creatives New…" at bounding box center [525, 309] width 1050 height 618
click at [255, 551] on div "Intermountain - Superior Water & Air" at bounding box center [293, 555] width 175 height 41
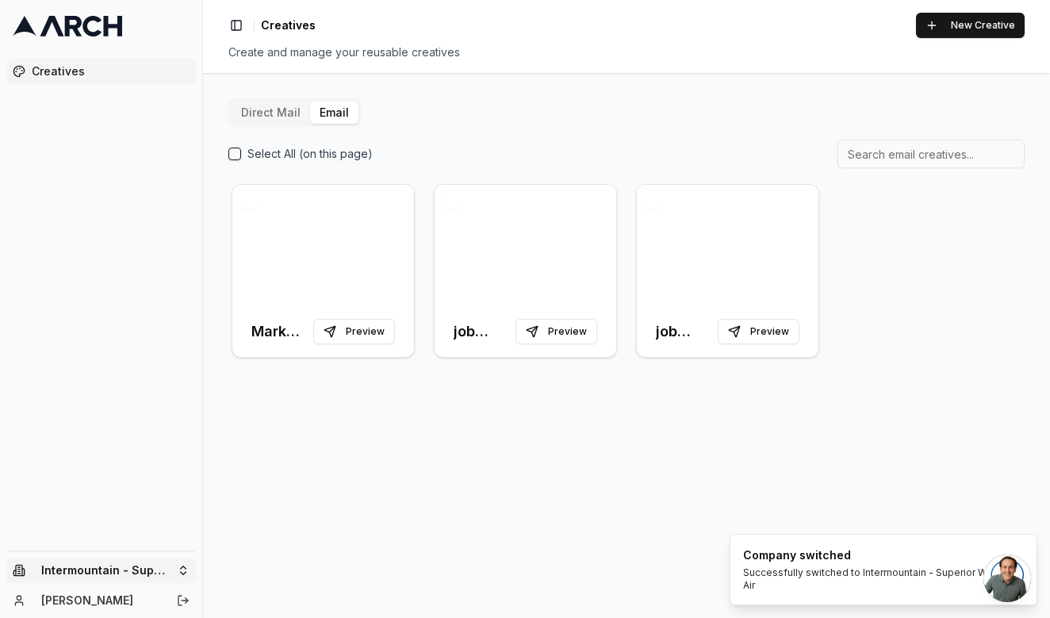
click at [163, 572] on html "Creatives Intermountain - Superior Water & Air Madison Szumylo Toggle Sidebar C…" at bounding box center [525, 309] width 1050 height 618
click at [264, 516] on div "Intermountain - Same Day" at bounding box center [293, 521] width 175 height 25
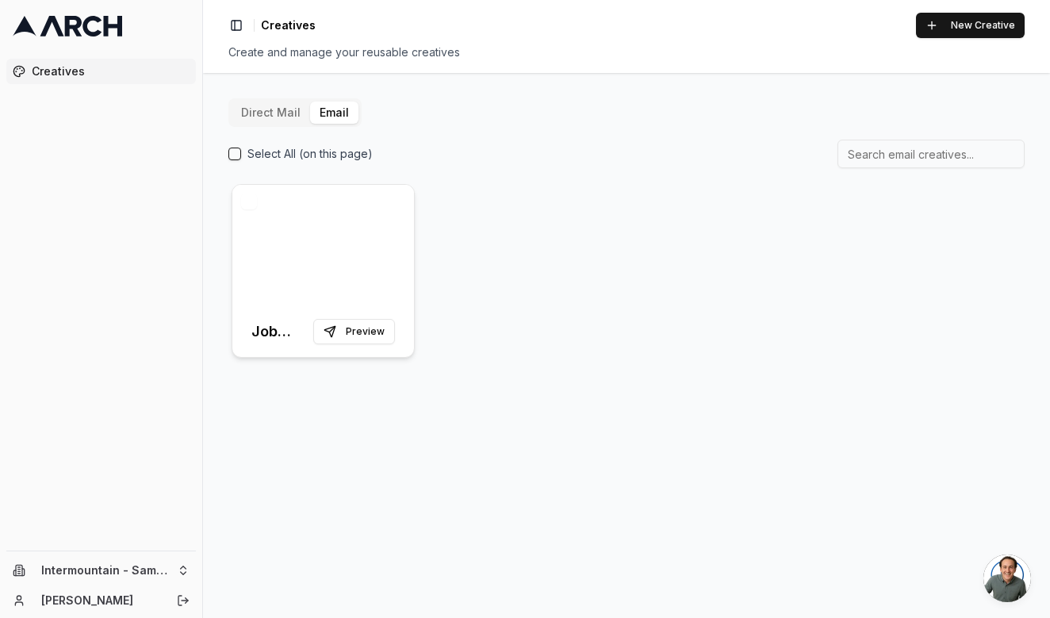
click at [318, 256] on div at bounding box center [323, 245] width 182 height 121
click at [355, 226] on div at bounding box center [323, 245] width 182 height 121
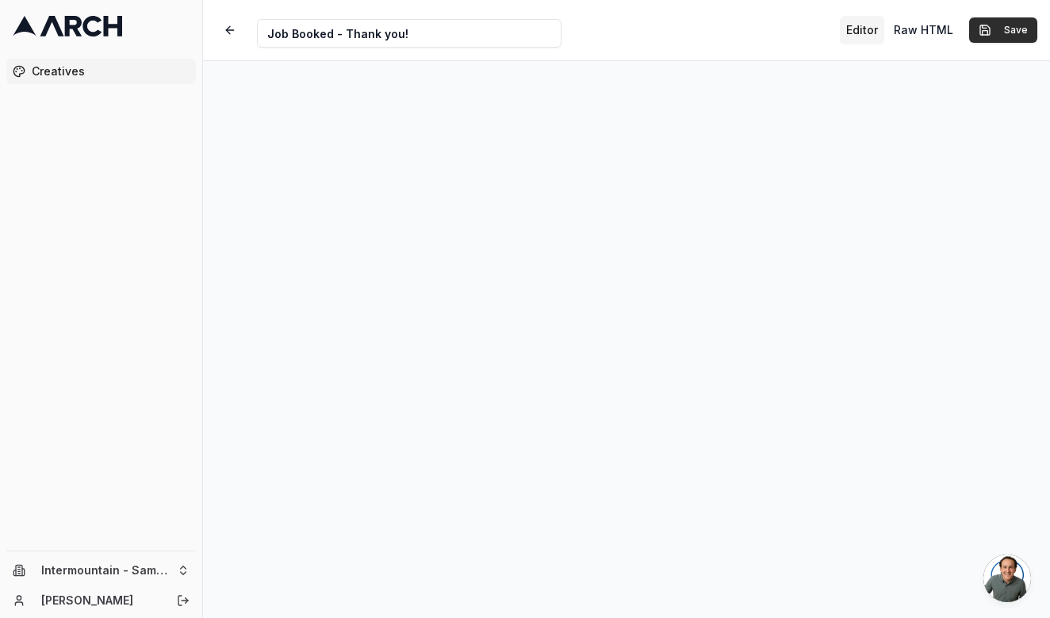
click at [1007, 27] on button "Save" at bounding box center [1003, 29] width 68 height 25
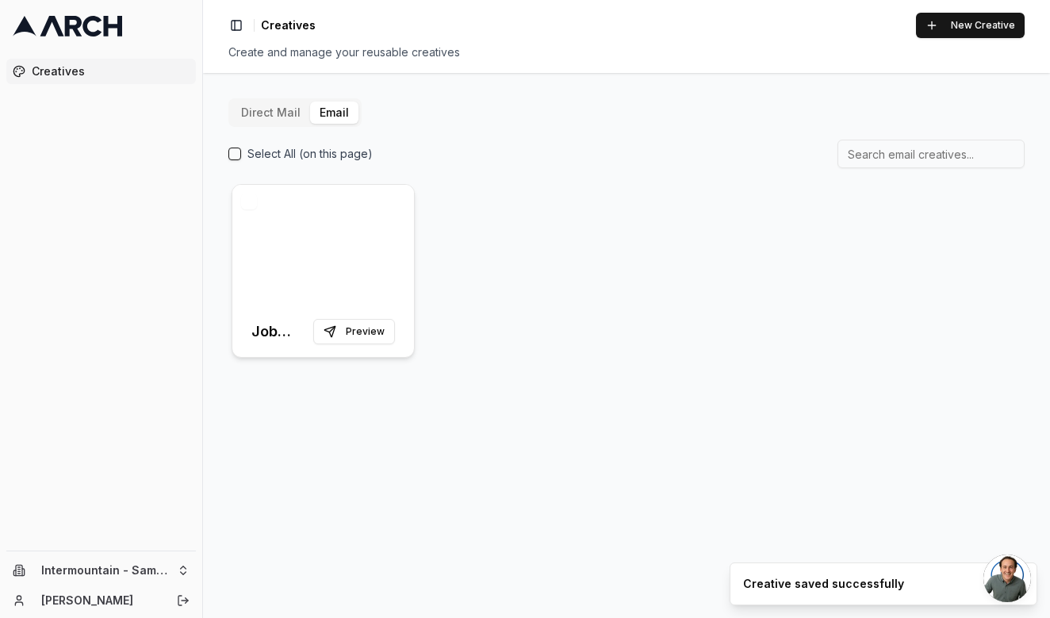
click at [323, 237] on div at bounding box center [323, 245] width 182 height 121
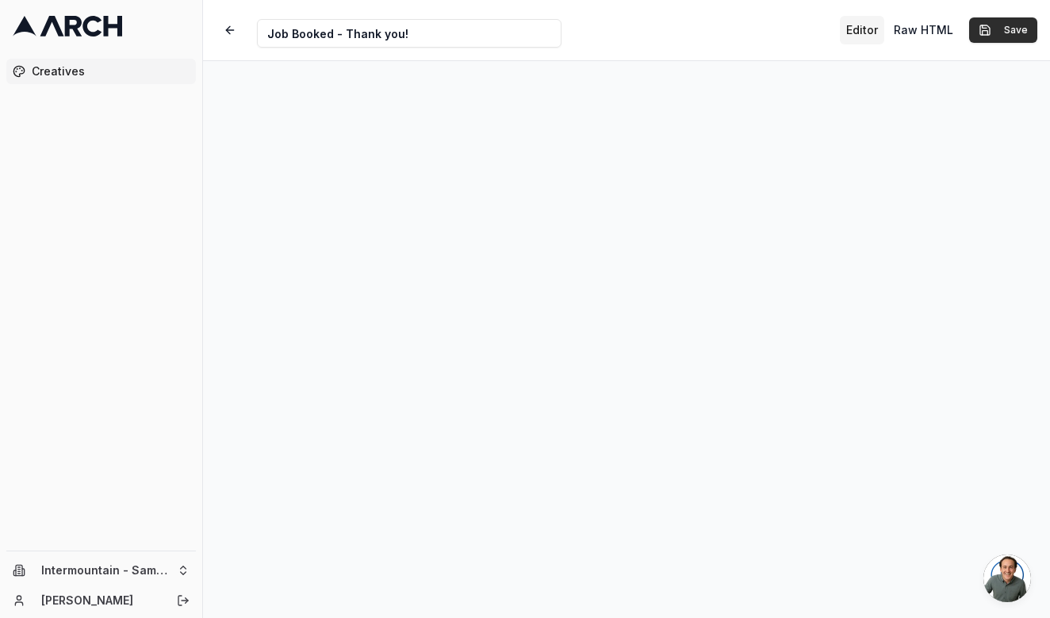
click at [1008, 22] on button "Save" at bounding box center [1003, 29] width 68 height 25
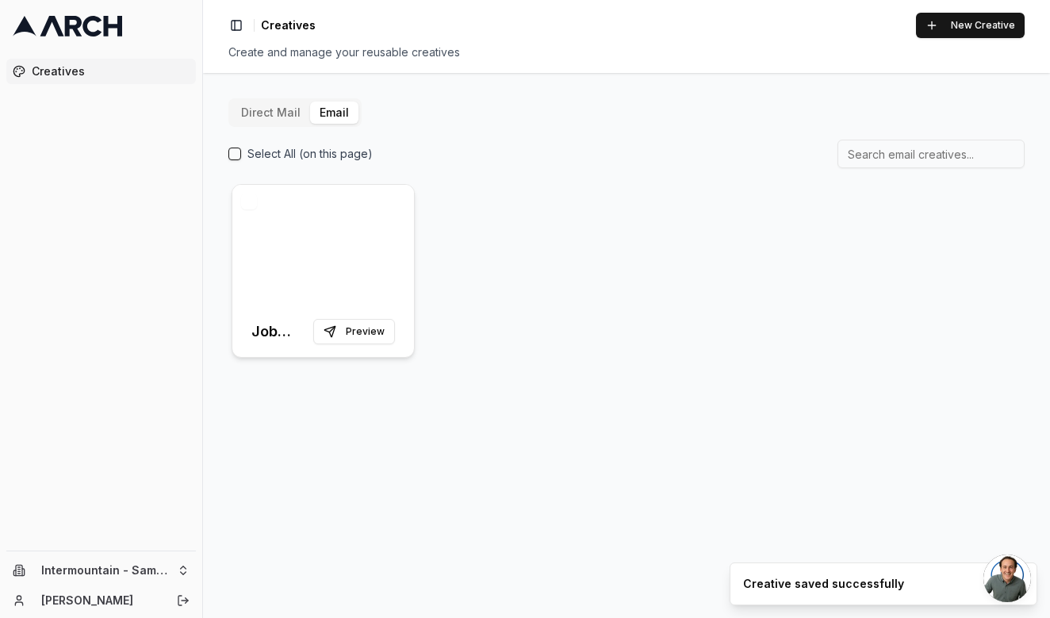
click at [313, 269] on div at bounding box center [323, 245] width 182 height 121
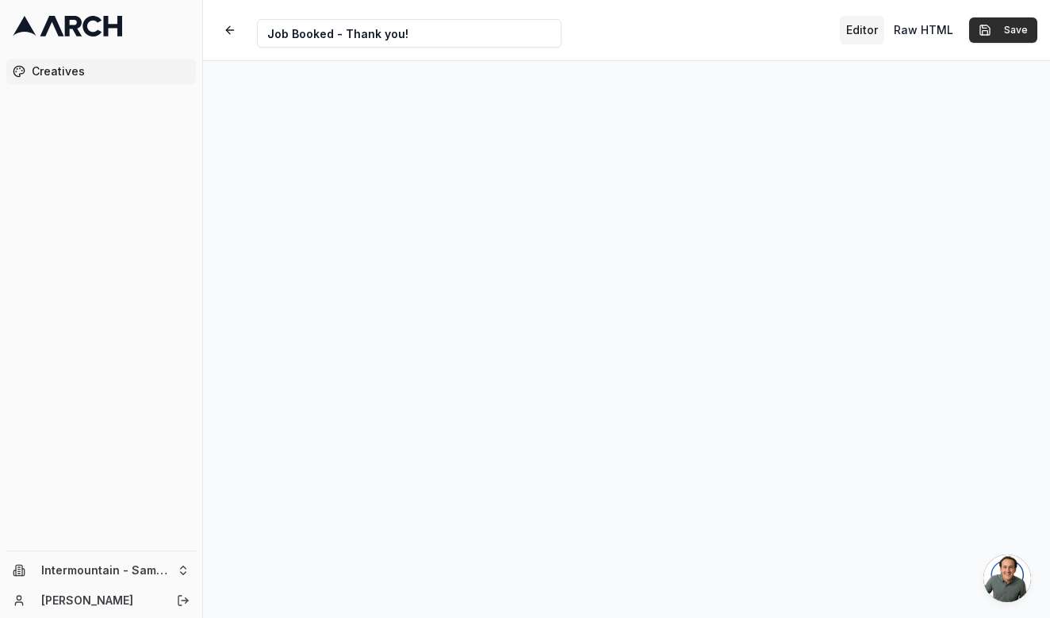
click at [1009, 27] on button "Save" at bounding box center [1003, 29] width 68 height 25
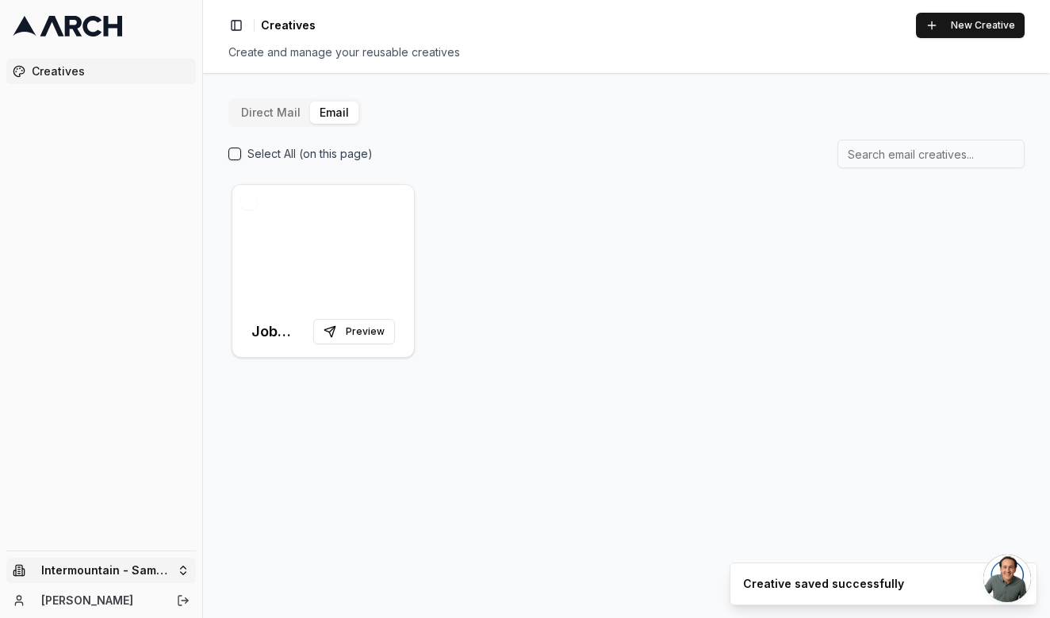
click at [125, 569] on html "Creatives Intermountain - Same Day Madison Szumylo Toggle Sidebar Creatives New…" at bounding box center [525, 309] width 1050 height 618
click at [116, 565] on html "Creatives Intermountain - Same Day Madison Szumylo Toggle Sidebar Creatives New…" at bounding box center [525, 309] width 1050 height 618
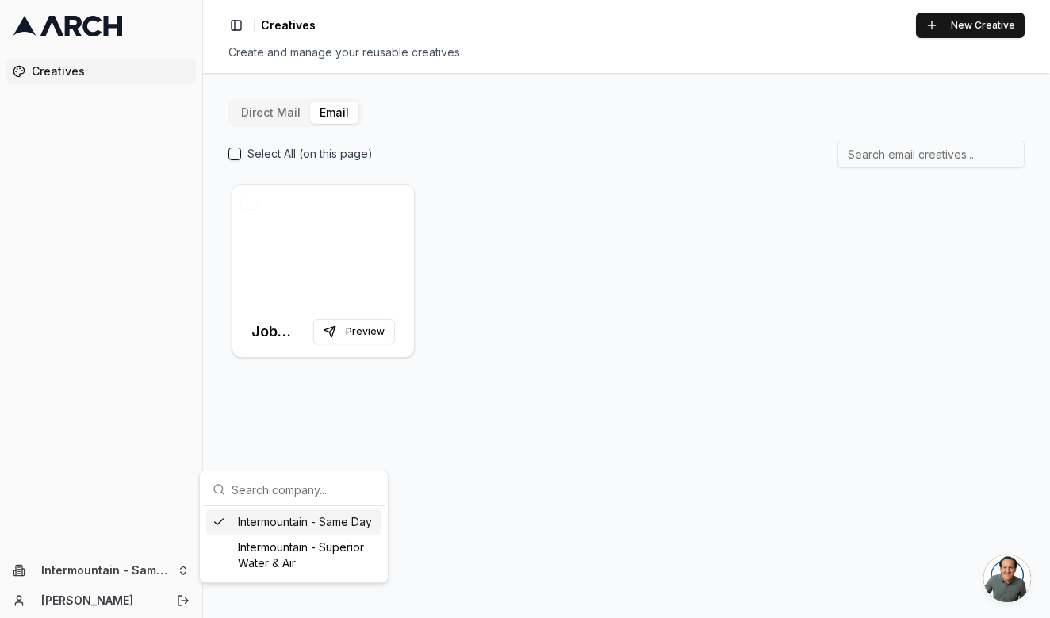
click at [499, 438] on html "Creatives Intermountain - Same Day Madison Szumylo Toggle Sidebar Creatives New…" at bounding box center [525, 309] width 1050 height 618
click at [174, 565] on html "Creatives Intermountain - Same Day Madison Szumylo Toggle Sidebar Creatives New…" at bounding box center [525, 309] width 1050 height 618
click at [559, 490] on html "Creatives Intermountain - Same Day Madison Szumylo Toggle Sidebar Creatives New…" at bounding box center [525, 309] width 1050 height 618
click at [376, 262] on div at bounding box center [323, 245] width 182 height 121
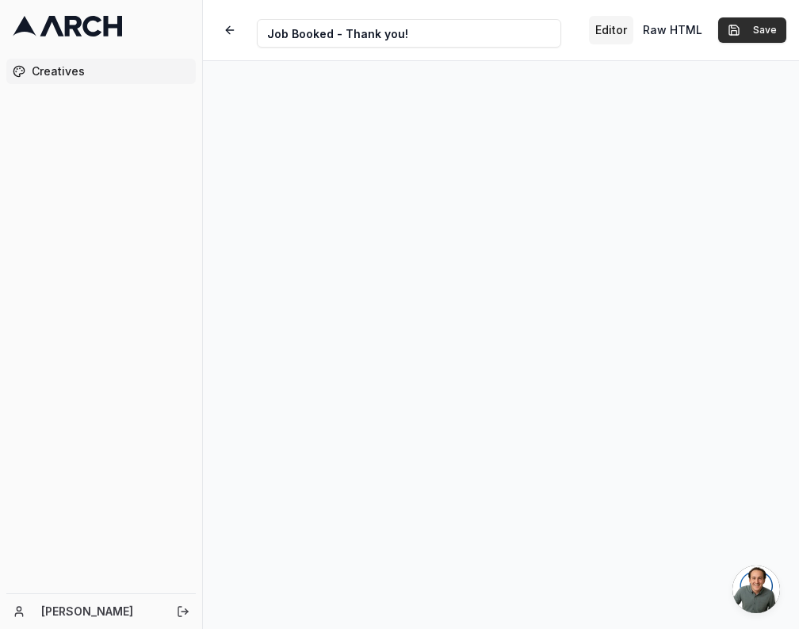
click at [757, 25] on button "Save" at bounding box center [753, 29] width 68 height 25
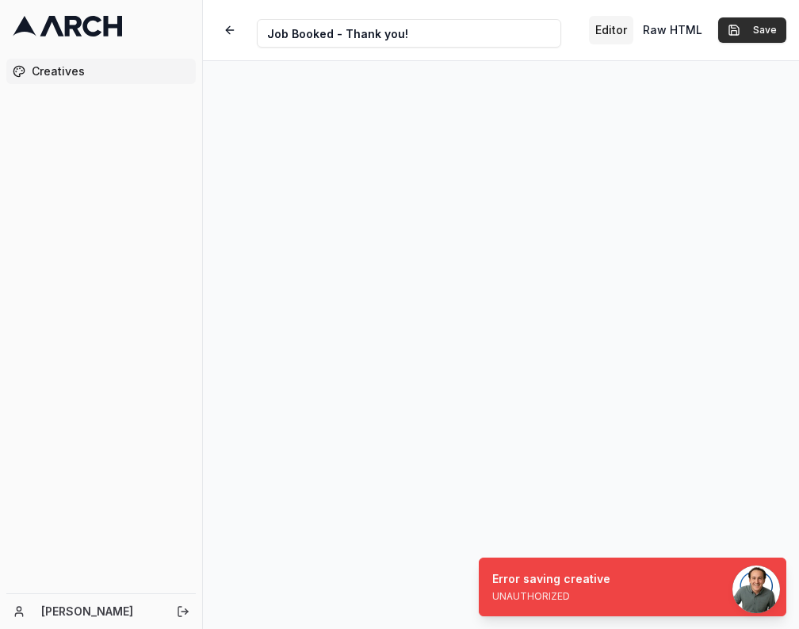
click at [756, 27] on button "Save" at bounding box center [753, 29] width 68 height 25
click at [178, 612] on icon "Log out" at bounding box center [179, 612] width 3 height 10
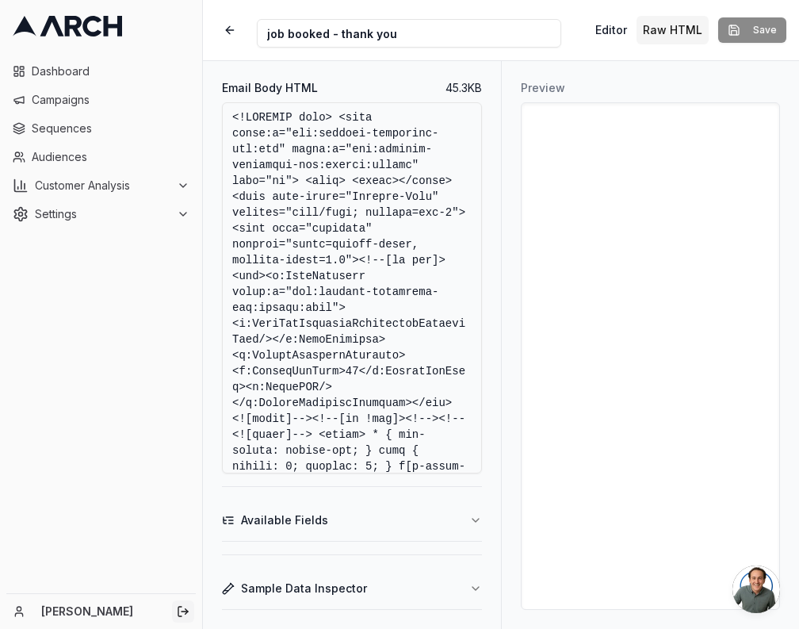
click at [178, 615] on icon "Log out" at bounding box center [179, 612] width 3 height 10
